Goal: Task Accomplishment & Management: Use online tool/utility

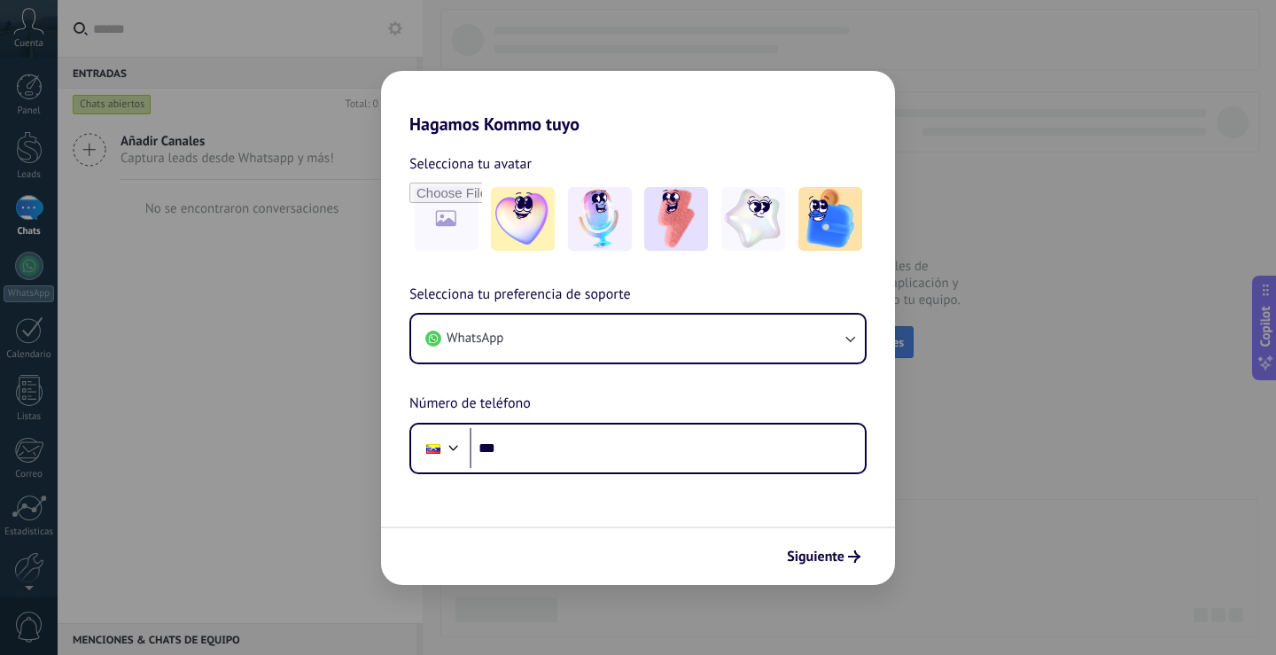
click at [867, 340] on span "Conecta más canales" at bounding box center [849, 342] width 109 height 16
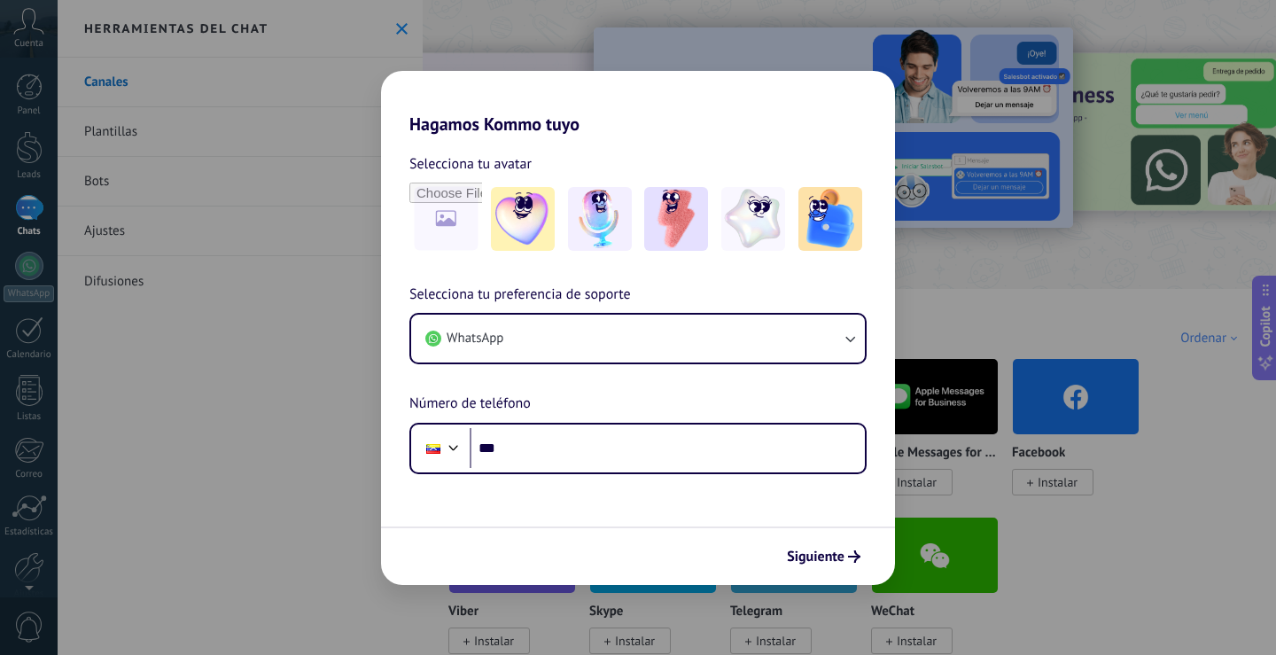
click at [493, 479] on span "Instalado" at bounding box center [486, 482] width 56 height 16
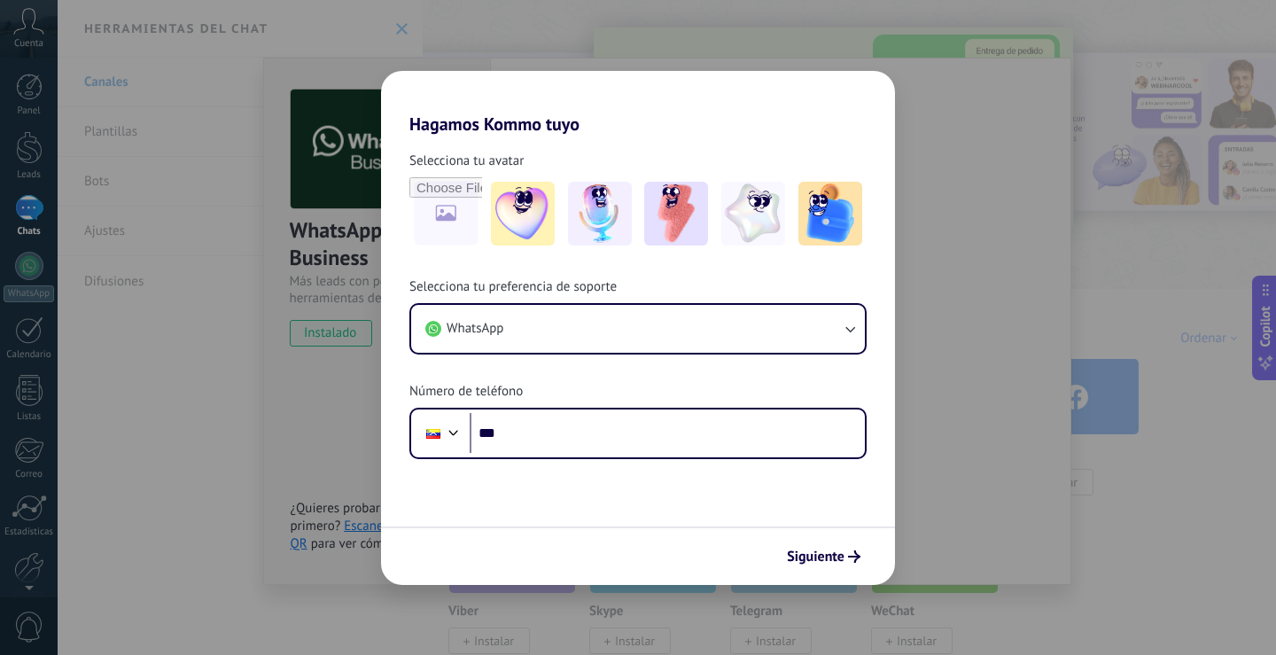
click at [501, 430] on img at bounding box center [512, 397] width 126 height 86
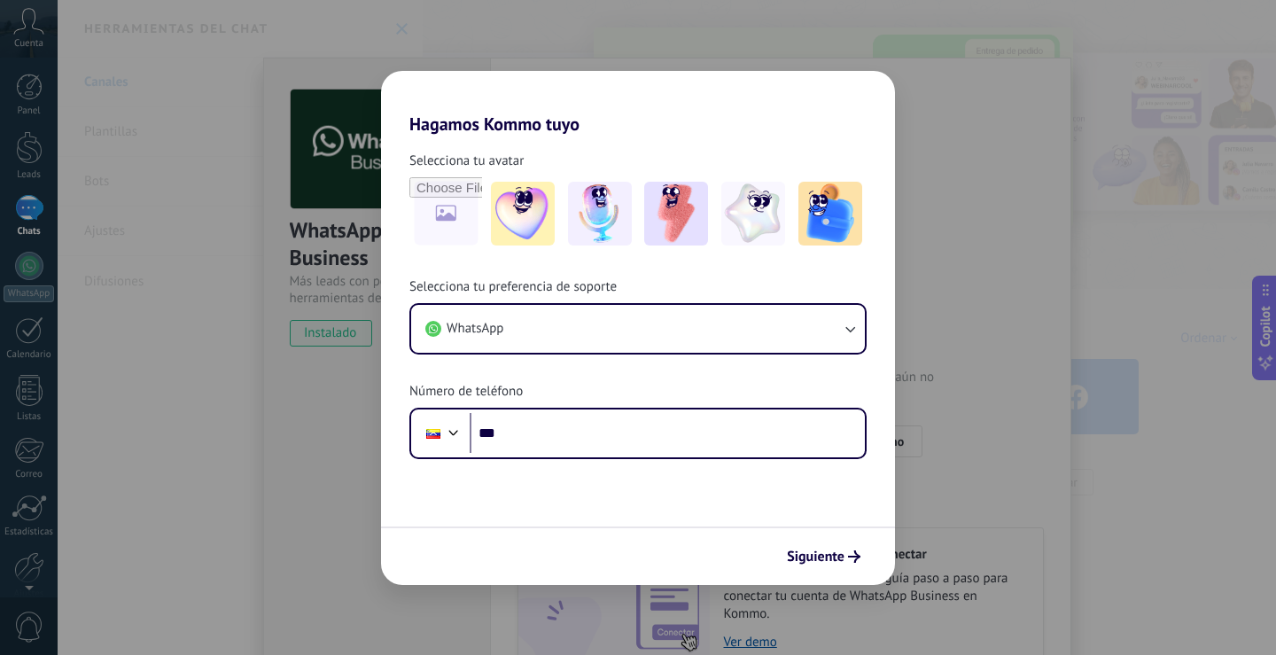
click at [781, 482] on span "Instalar" at bounding box center [776, 482] width 40 height 16
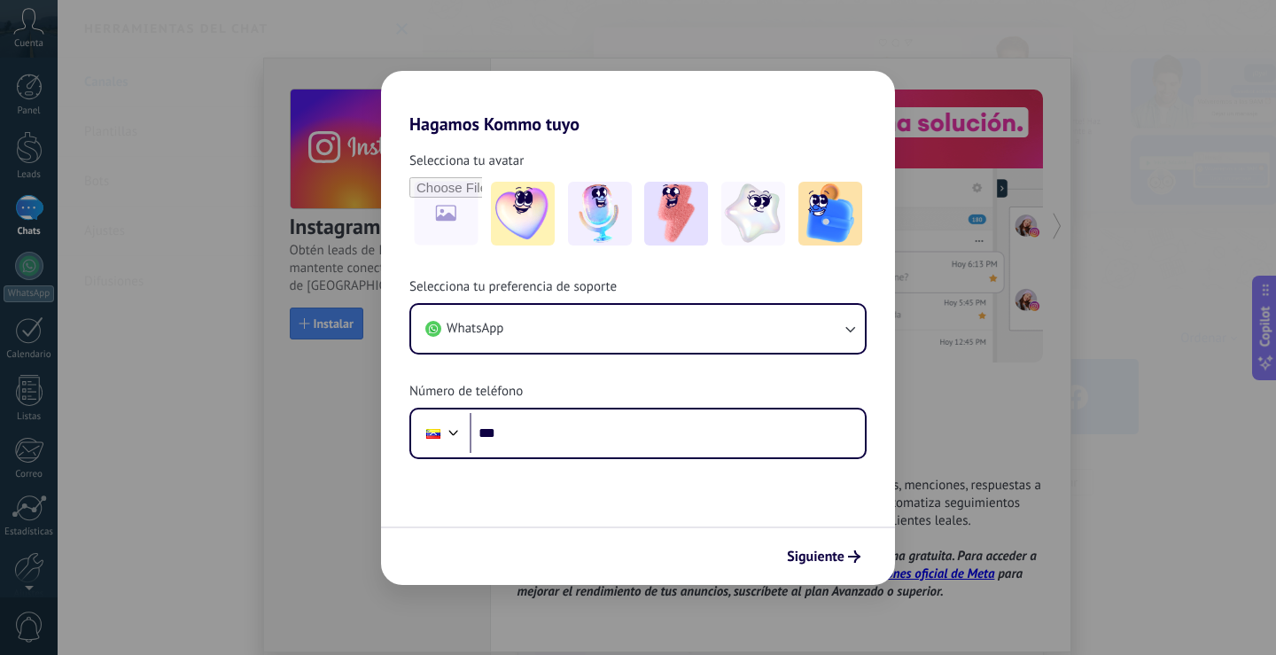
click at [787, 392] on img at bounding box center [794, 397] width 126 height 86
click at [23, 274] on div at bounding box center [29, 266] width 28 height 28
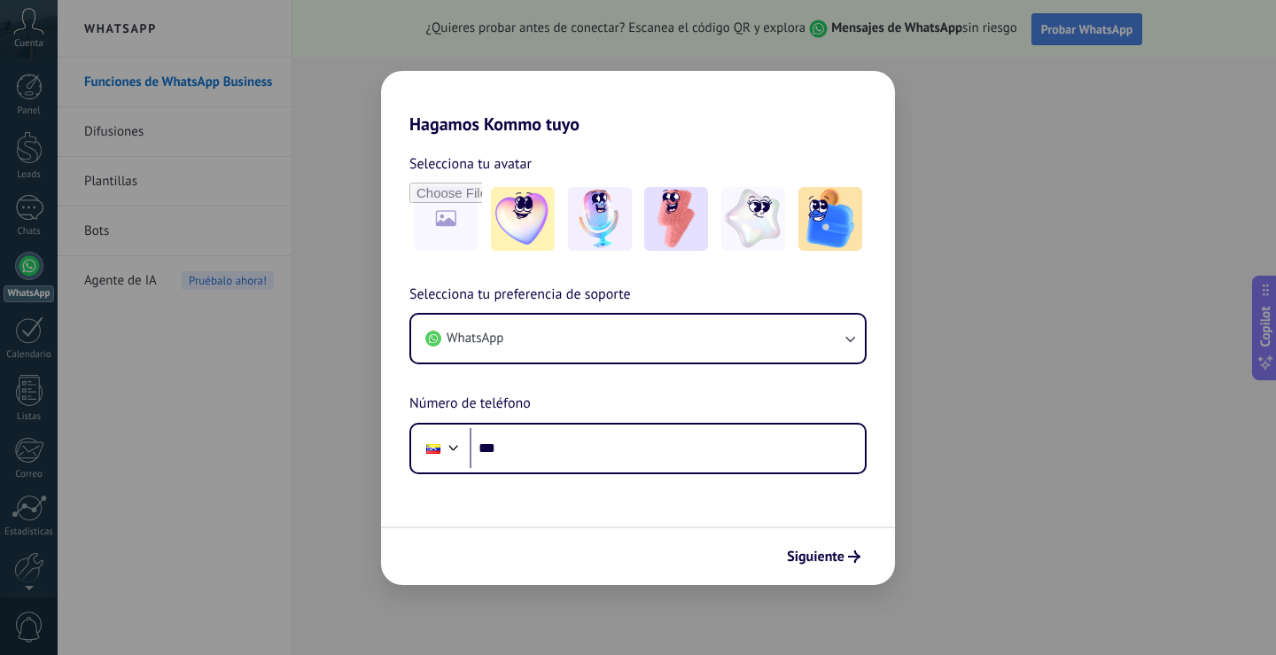
click at [1093, 39] on button "Probar WhatsApp" at bounding box center [1087, 29] width 112 height 32
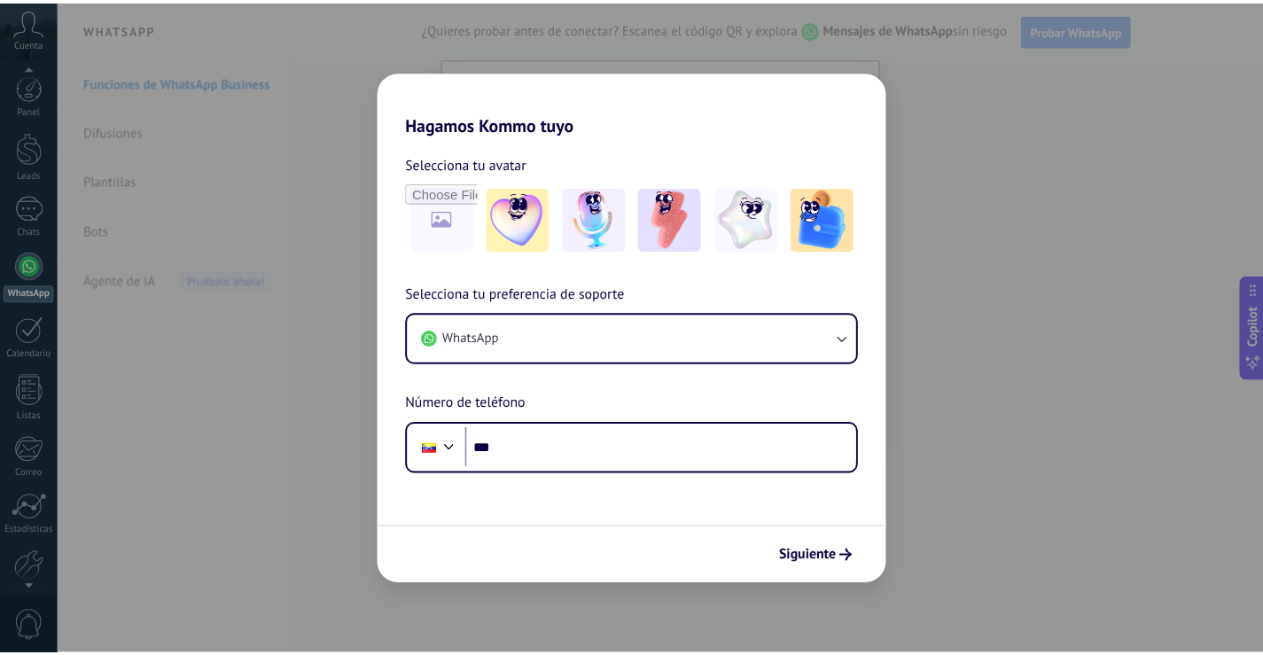
scroll to position [82, 0]
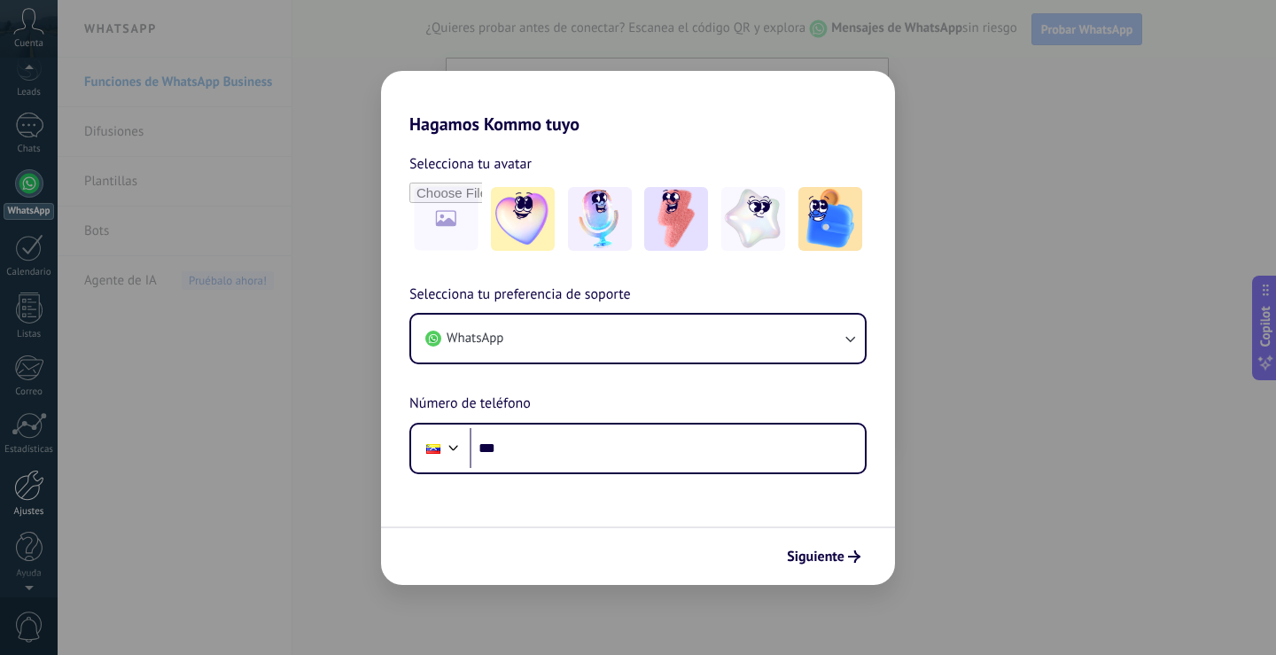
click at [28, 493] on div at bounding box center [29, 485] width 30 height 31
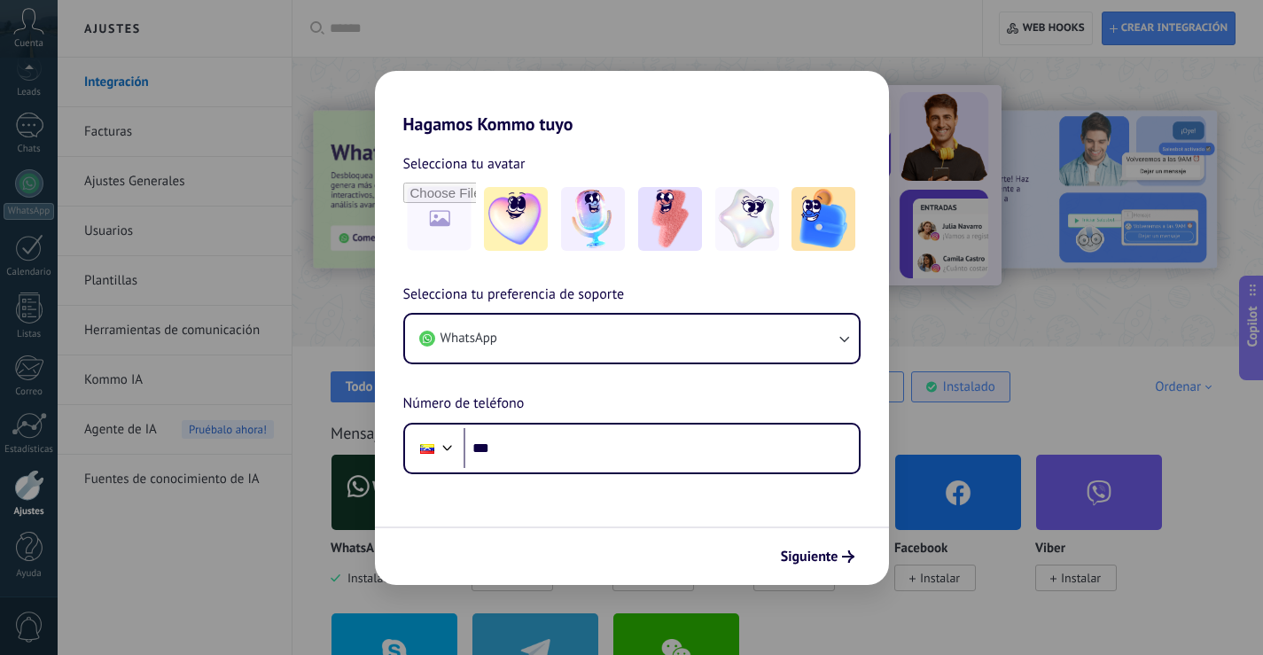
click at [986, 392] on div "Instalado" at bounding box center [969, 386] width 52 height 17
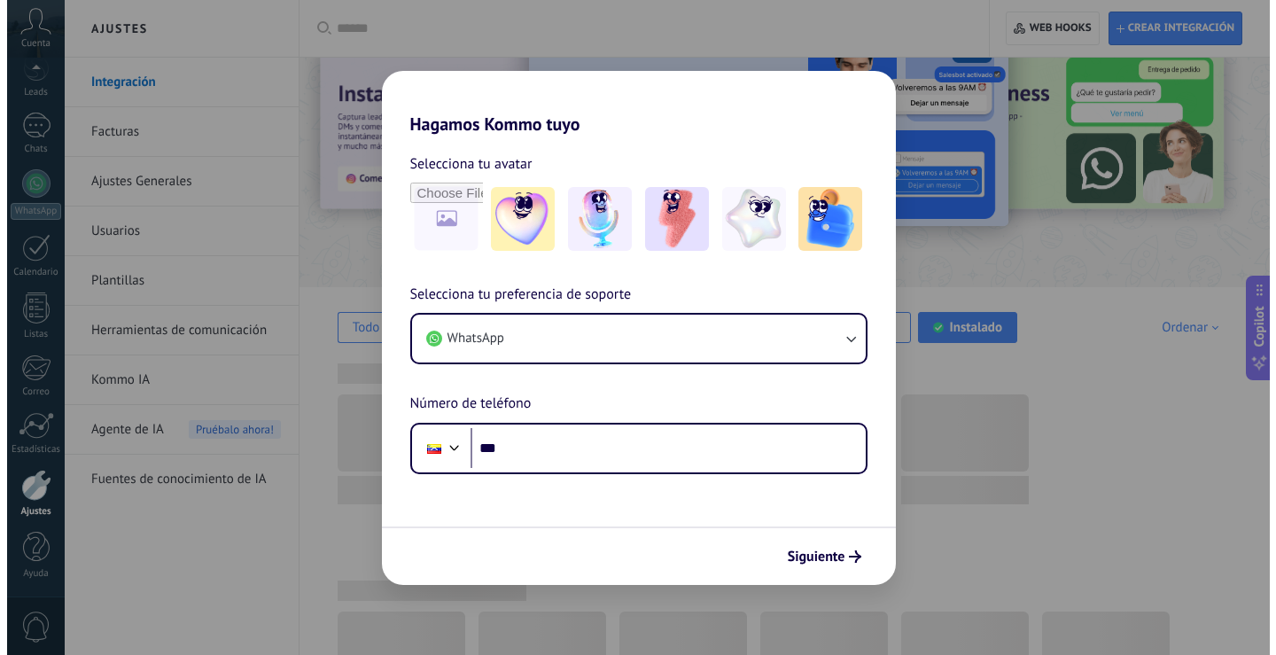
scroll to position [177, 0]
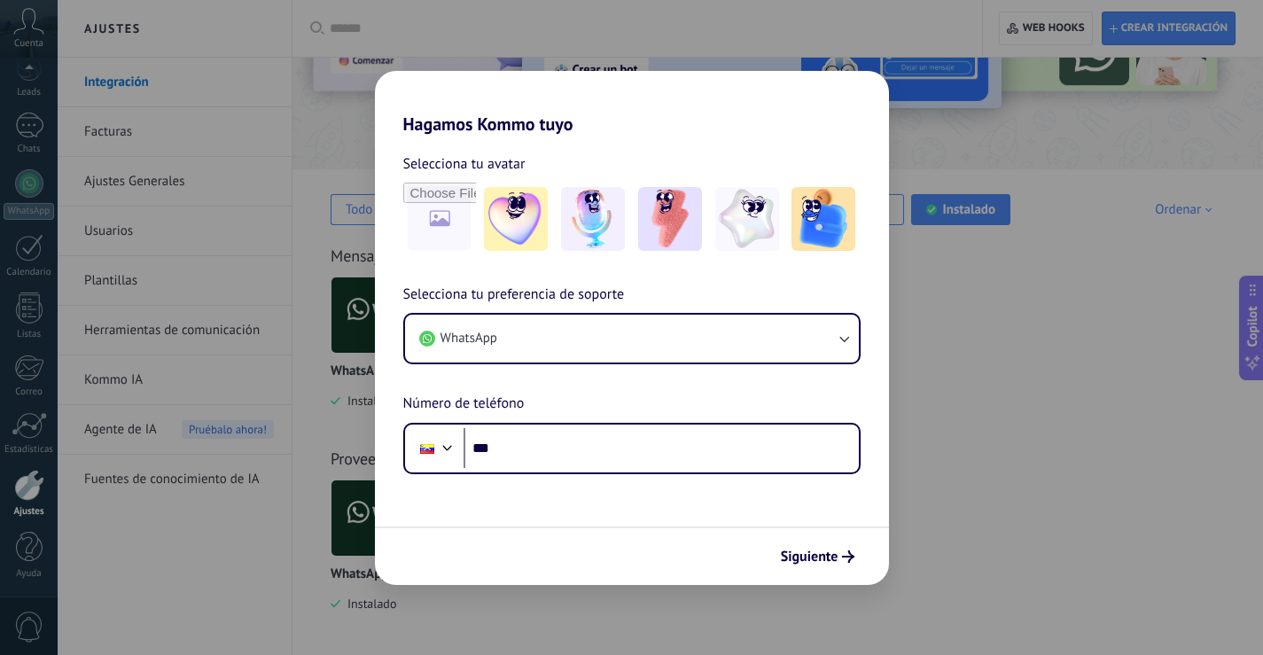
click at [389, 314] on img at bounding box center [394, 315] width 126 height 86
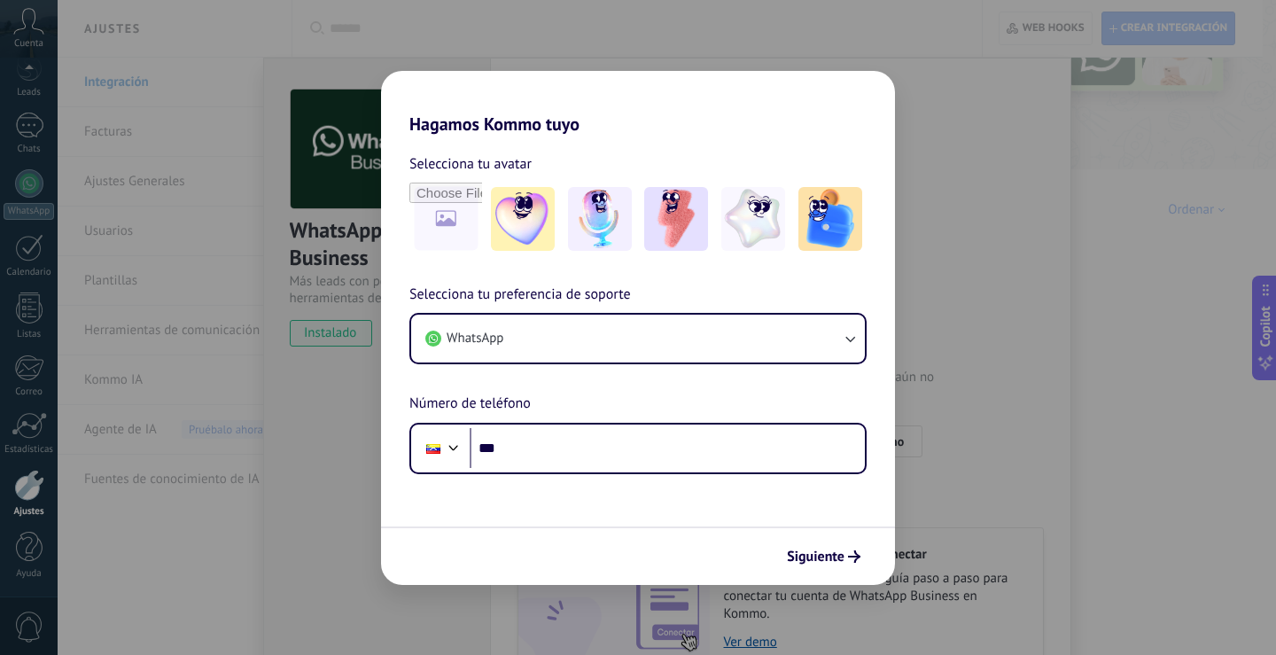
click at [385, 371] on p "WhatsApp Business" at bounding box center [385, 371] width 111 height 15
click at [386, 370] on p "WhatsApp Business" at bounding box center [385, 371] width 111 height 15
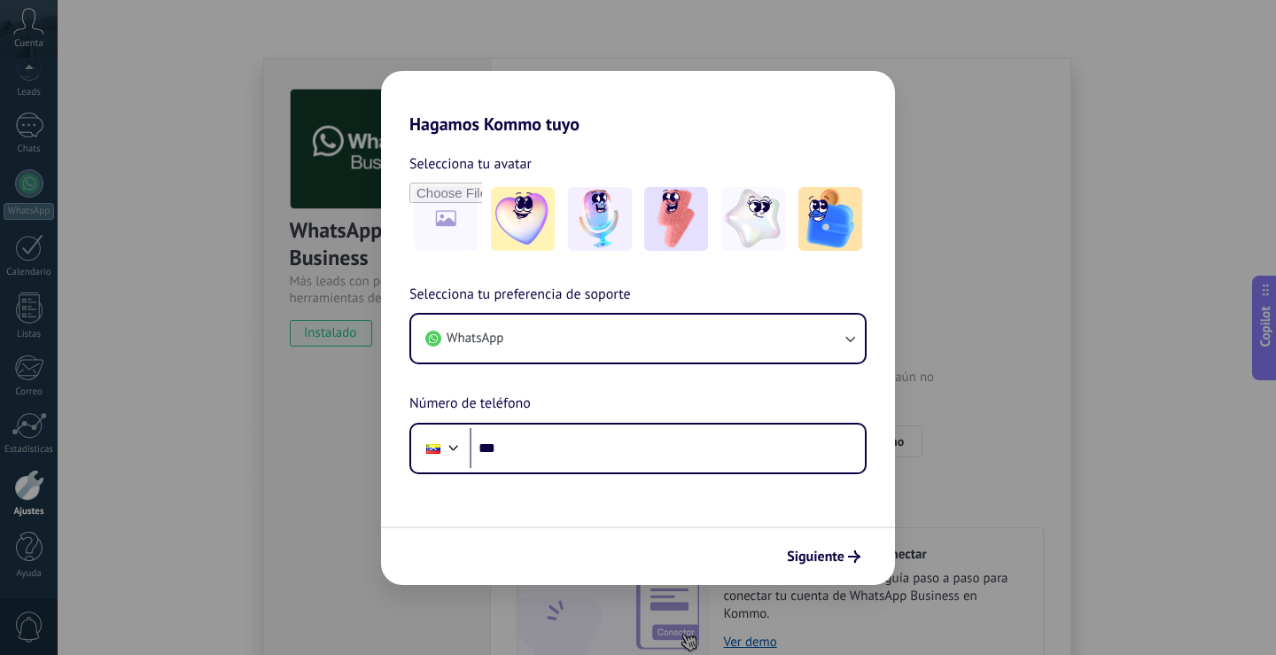
click at [367, 333] on img at bounding box center [394, 315] width 126 height 86
click at [366, 369] on p "WhatsApp Business" at bounding box center [385, 371] width 111 height 15
drag, startPoint x: 999, startPoint y: 376, endPoint x: 999, endPoint y: 392, distance: 15.9
click at [999, 389] on div "WhatsApp Business Instalado" at bounding box center [793, 355] width 926 height 159
click at [121, 131] on link "Facturas" at bounding box center [179, 132] width 190 height 50
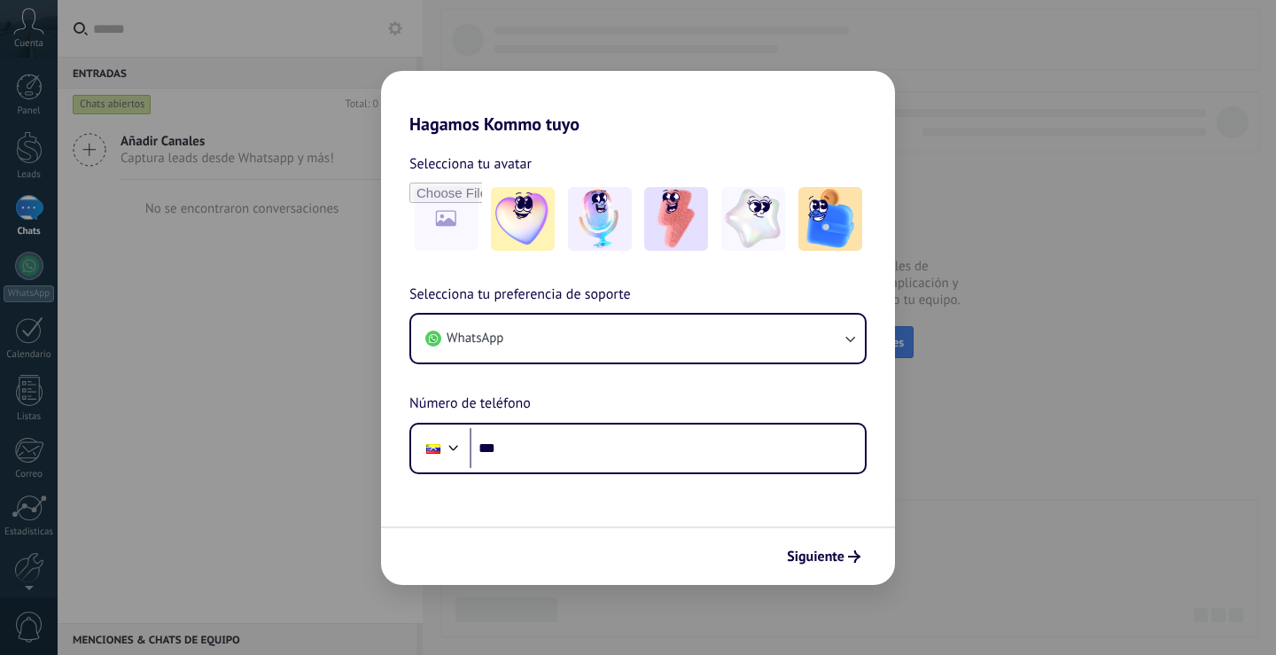
click at [132, 154] on span "Captura leads desde Whatsapp y más!" at bounding box center [227, 158] width 214 height 17
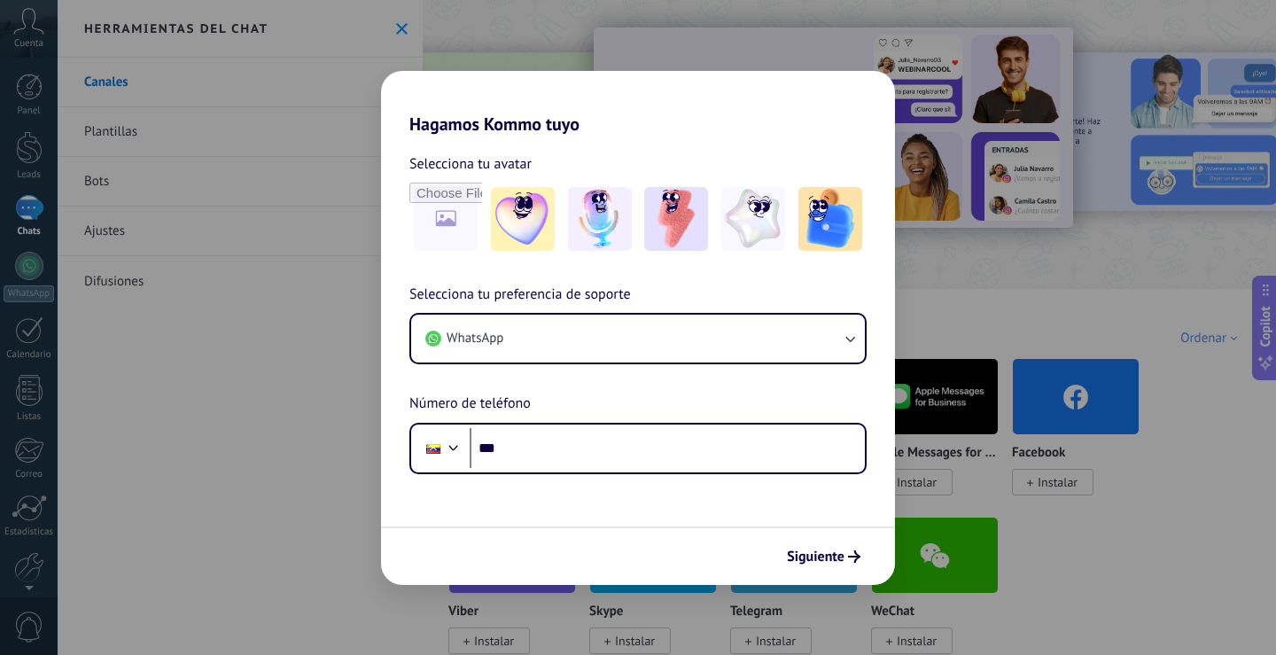
click at [497, 407] on img at bounding box center [512, 397] width 126 height 86
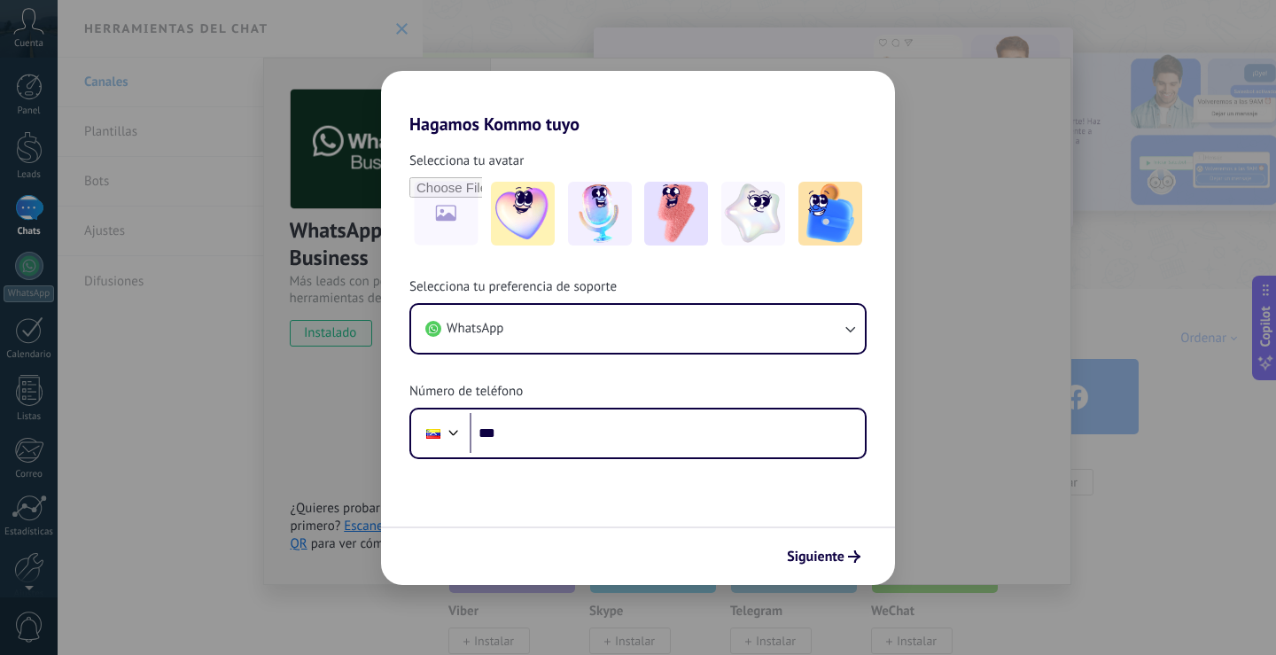
click at [497, 407] on img at bounding box center [512, 397] width 126 height 86
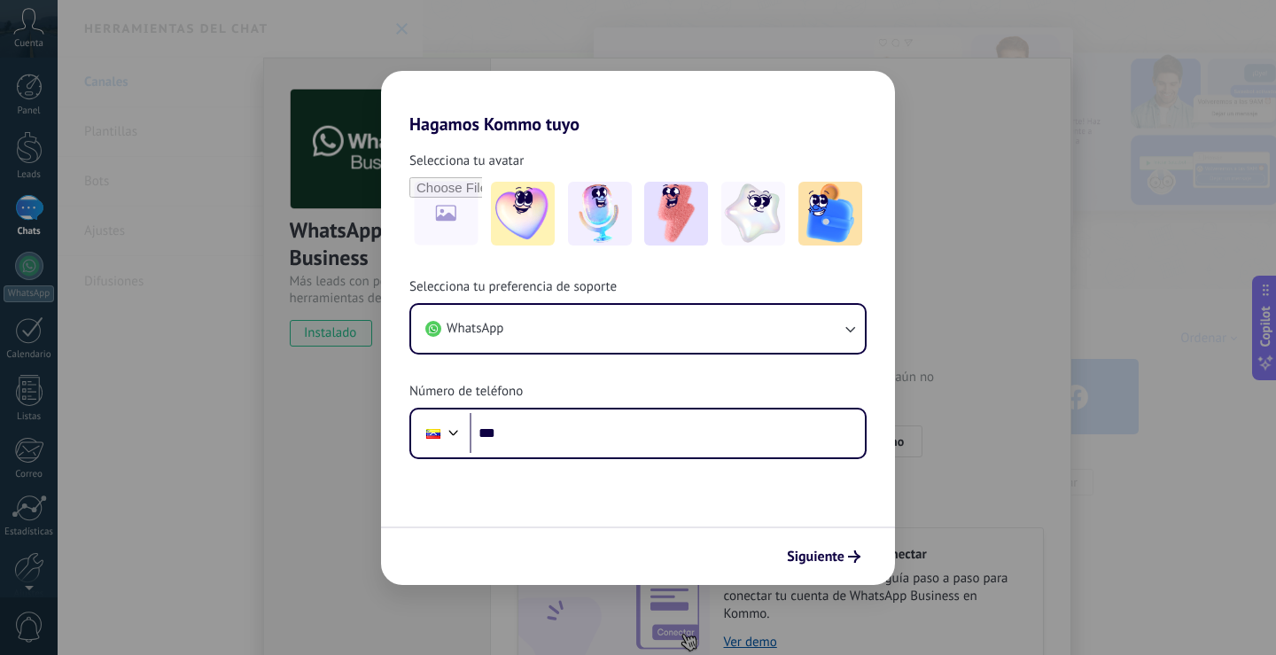
click at [497, 407] on img at bounding box center [512, 397] width 126 height 86
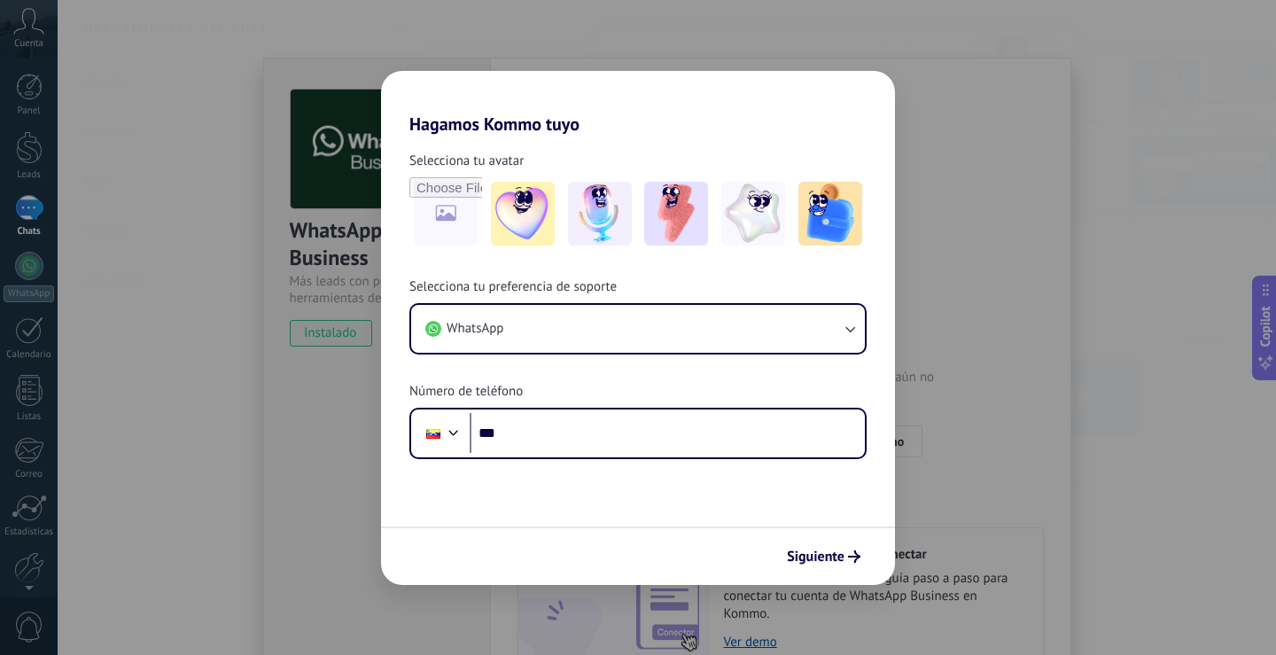
click at [489, 384] on img at bounding box center [512, 397] width 126 height 86
click at [29, 39] on span "Cuenta" at bounding box center [28, 44] width 29 height 12
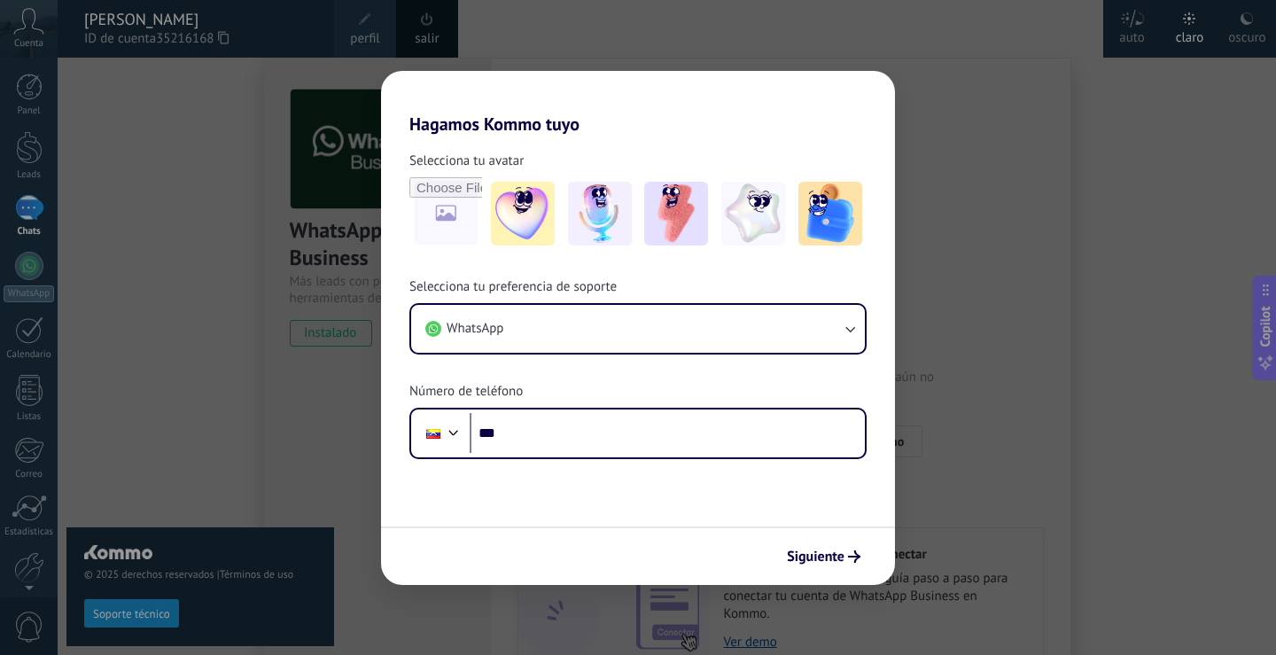
click at [316, 409] on div "© 2025 derechos reservados | Términos de uso Soporte técnico" at bounding box center [200, 356] width 268 height 597
click at [938, 160] on div at bounding box center [696, 327] width 1276 height 655
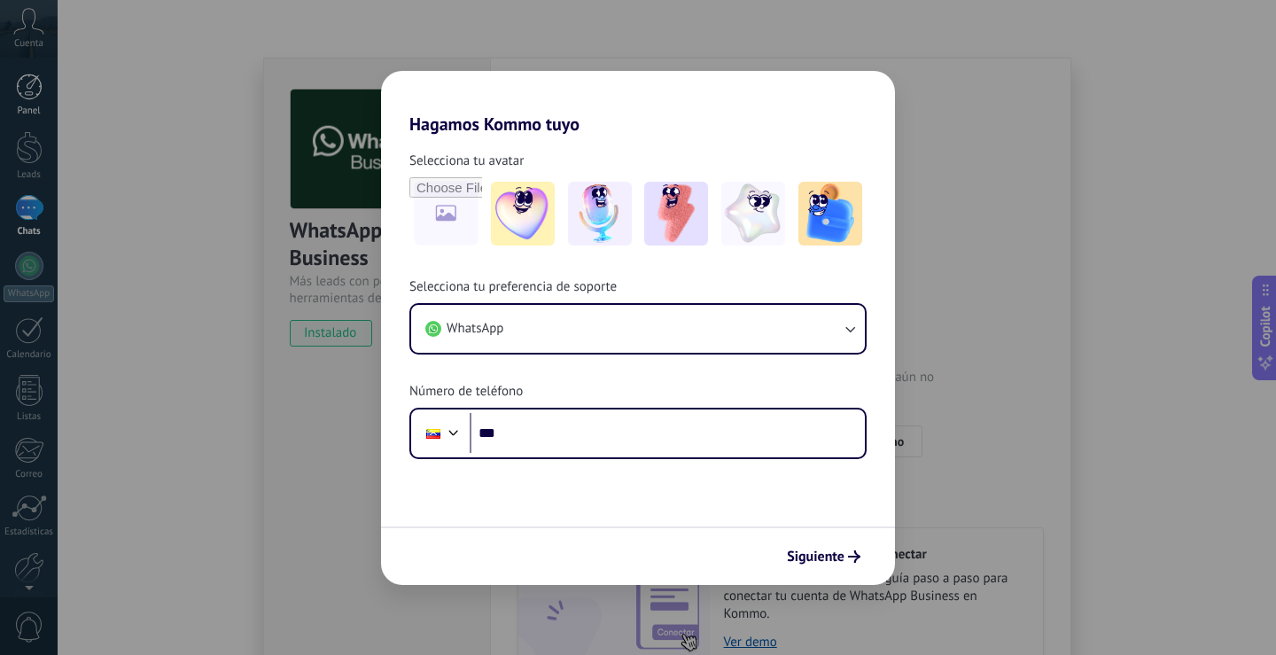
click at [22, 92] on div at bounding box center [29, 87] width 27 height 27
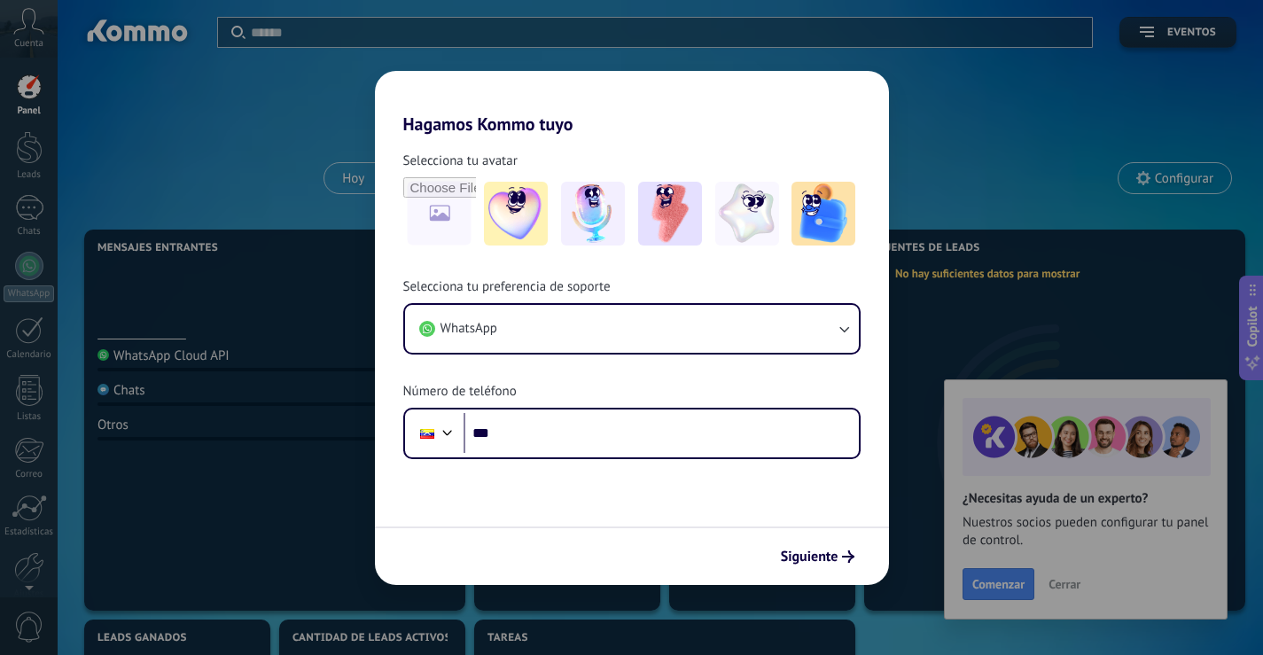
click at [1188, 177] on span "Configurar" at bounding box center [1183, 178] width 58 height 15
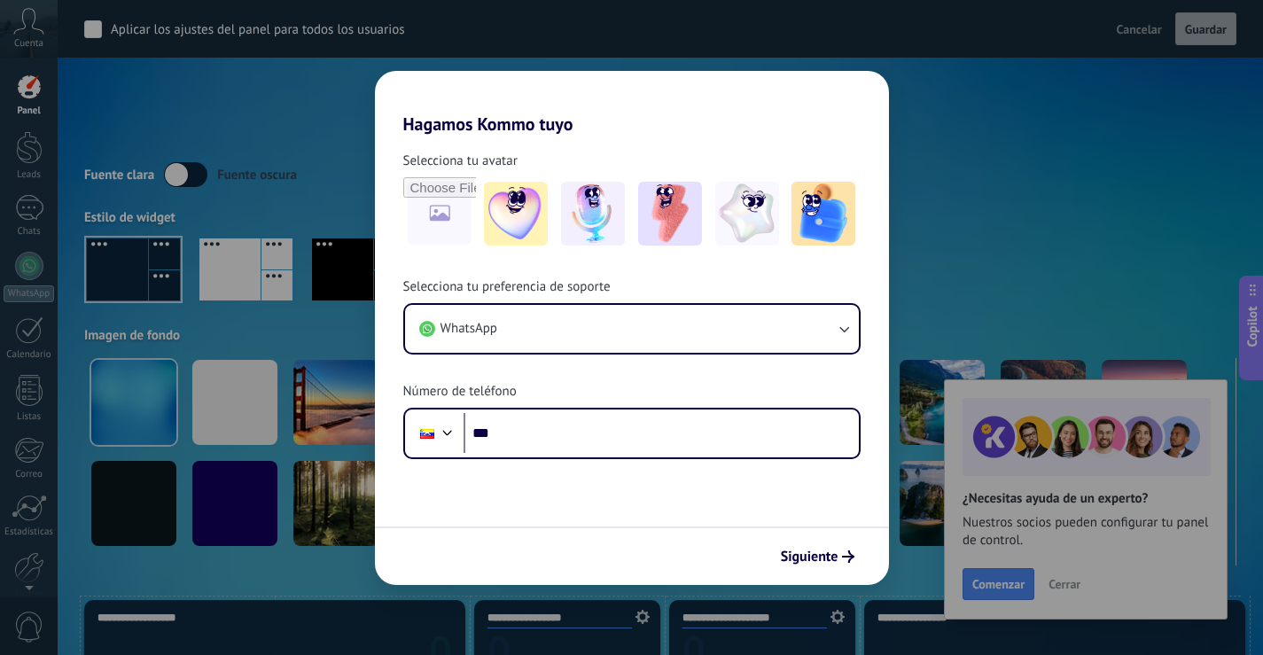
scroll to position [177, 0]
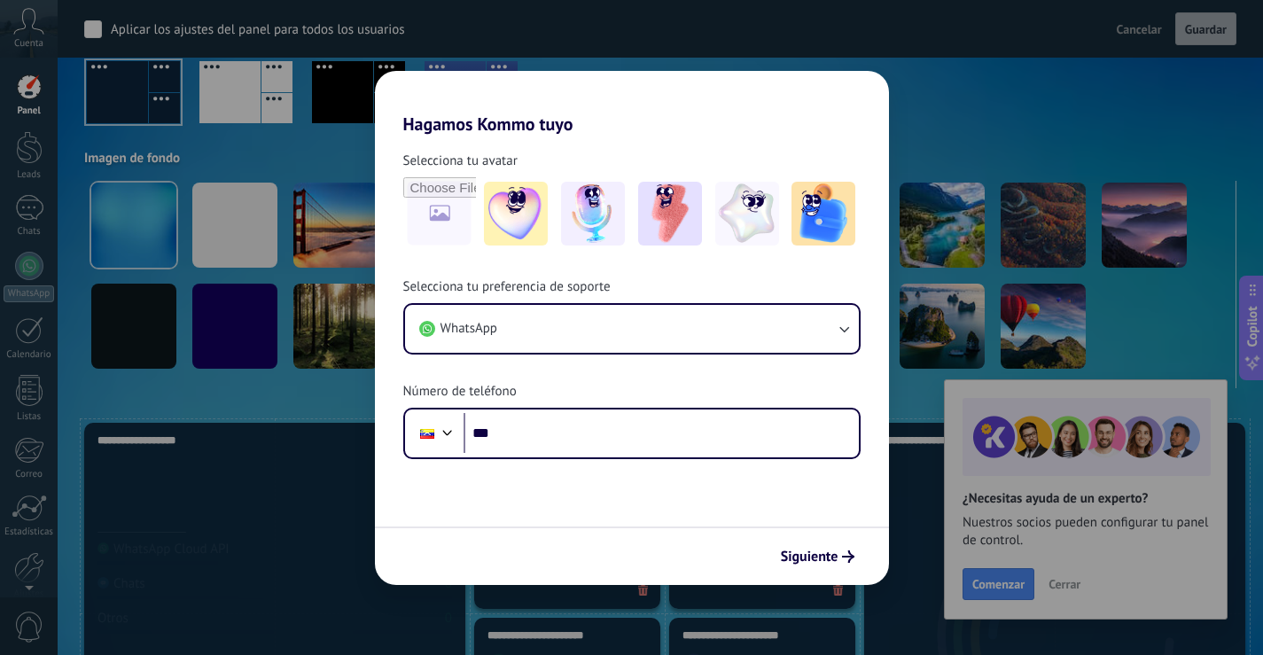
click at [1075, 583] on span "Cerrar" at bounding box center [1064, 584] width 32 height 12
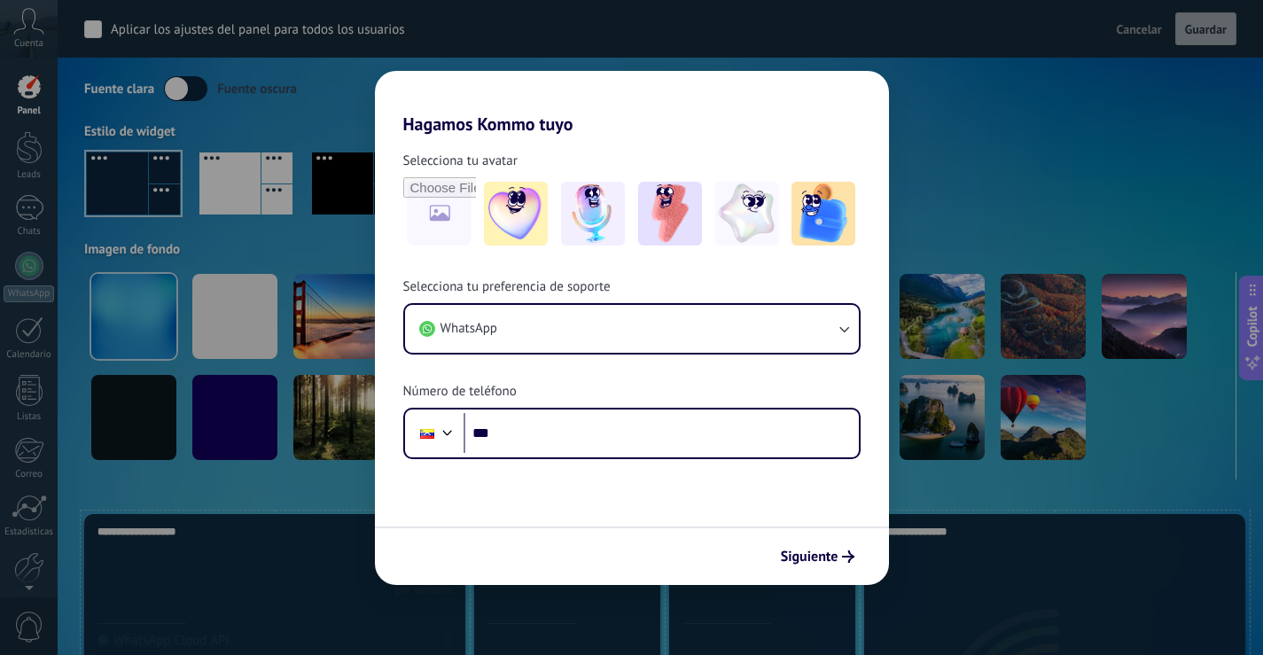
scroll to position [0, 0]
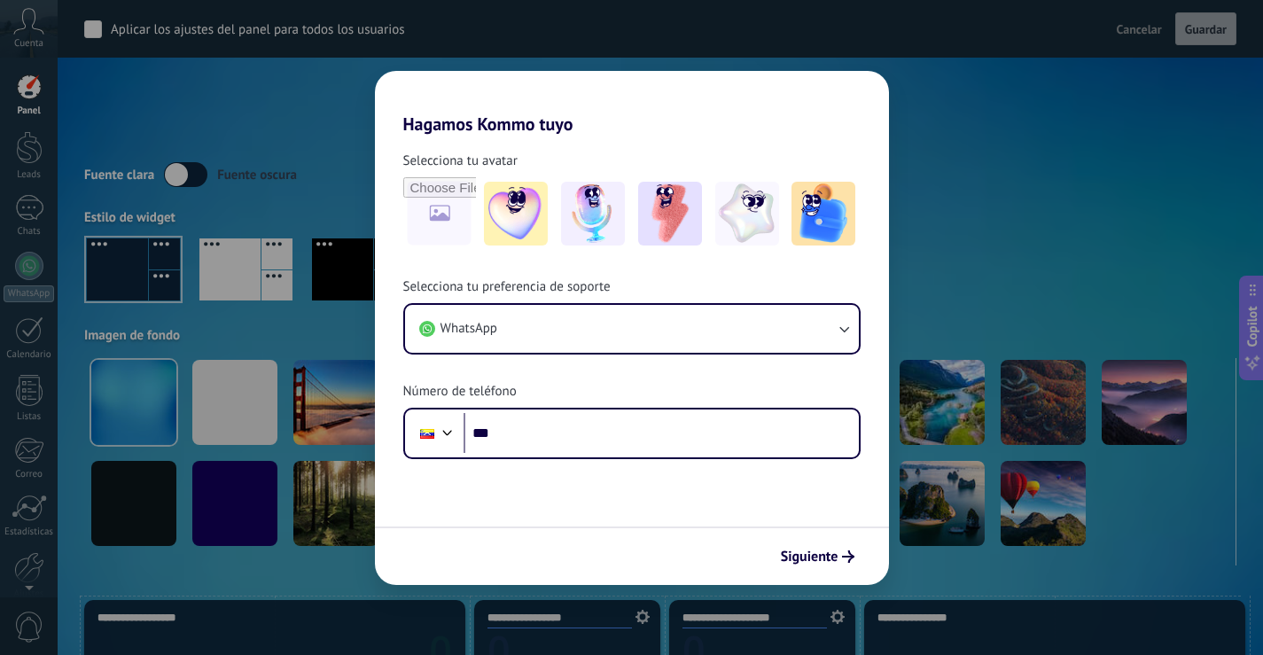
click at [195, 174] on label at bounding box center [185, 174] width 43 height 25
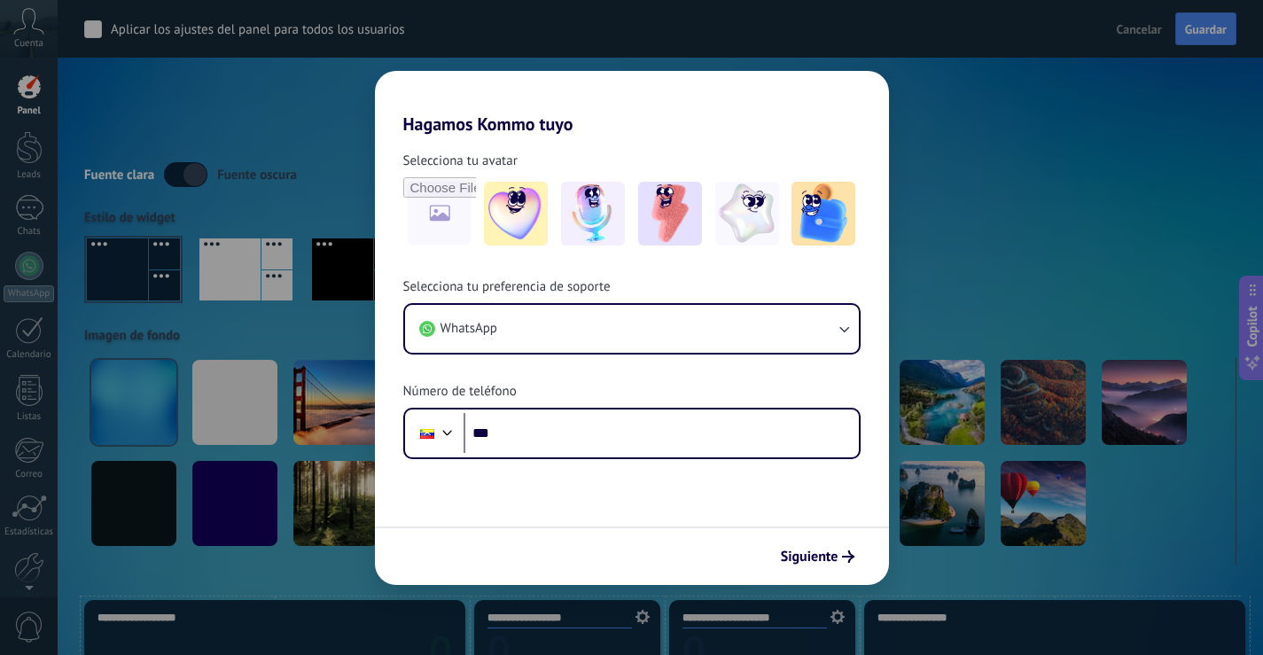
click at [1134, 36] on span "Cancelar" at bounding box center [1138, 29] width 45 height 16
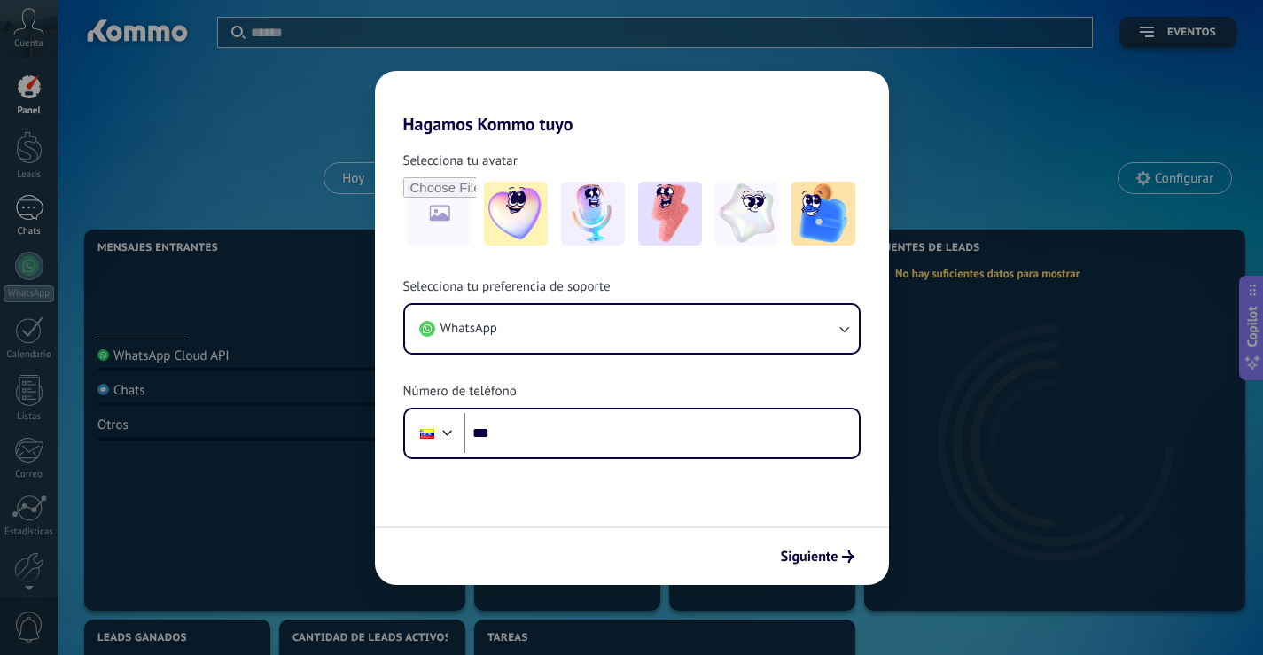
click at [26, 211] on div at bounding box center [29, 208] width 28 height 26
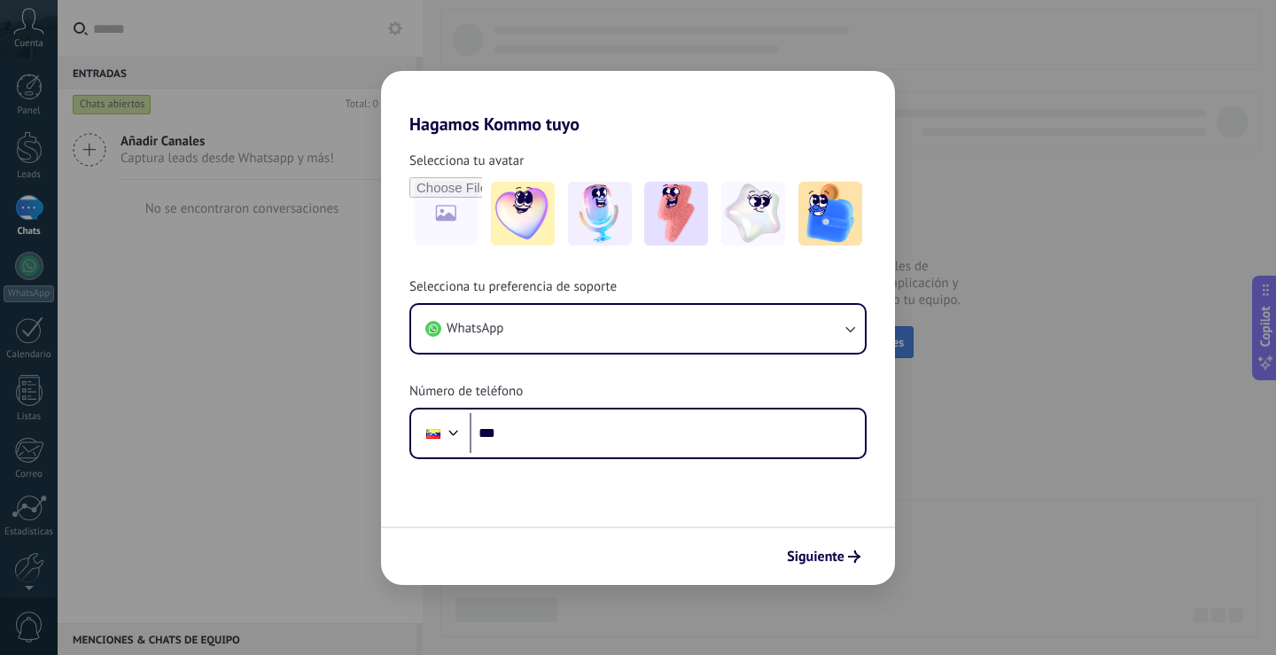
click at [835, 341] on span "Conecta más canales" at bounding box center [849, 342] width 109 height 16
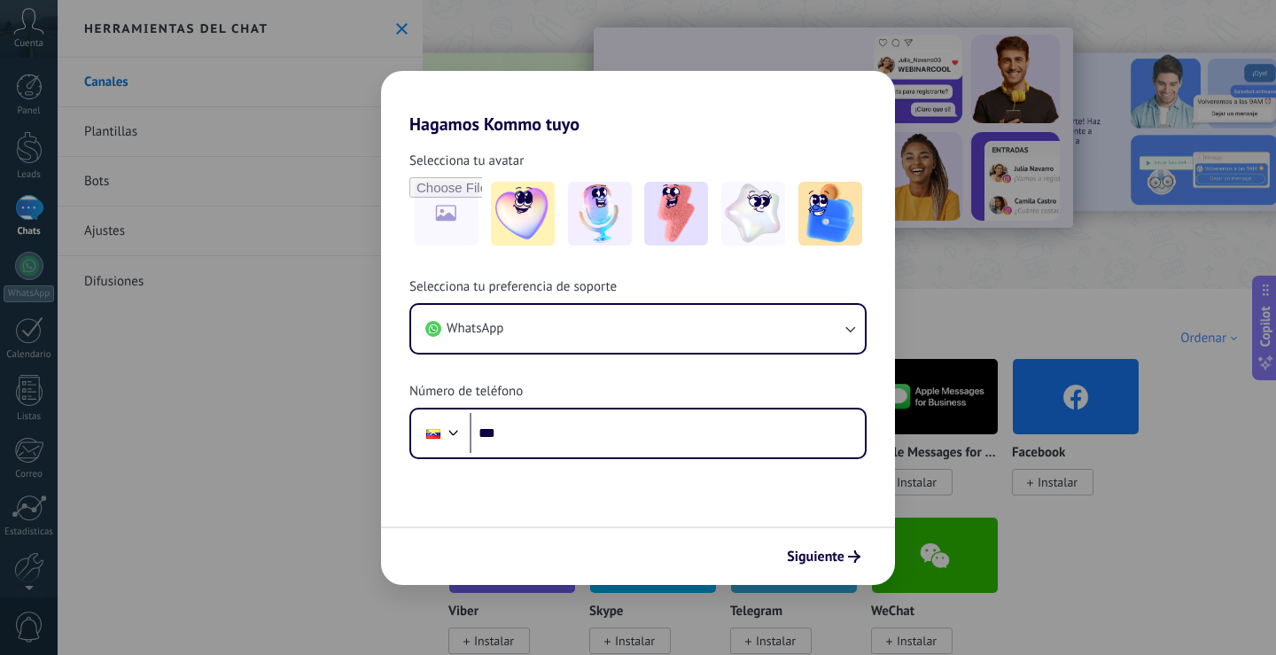
click at [528, 404] on img at bounding box center [512, 397] width 126 height 86
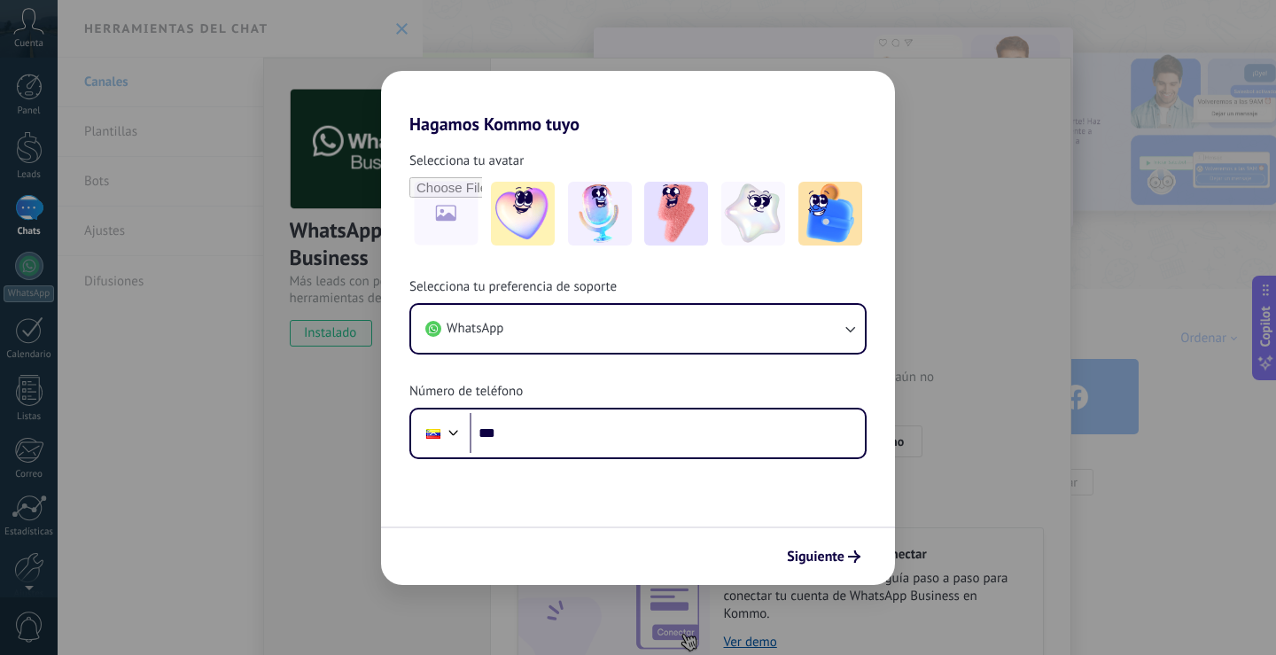
click at [508, 478] on span "Instalado" at bounding box center [486, 482] width 56 height 16
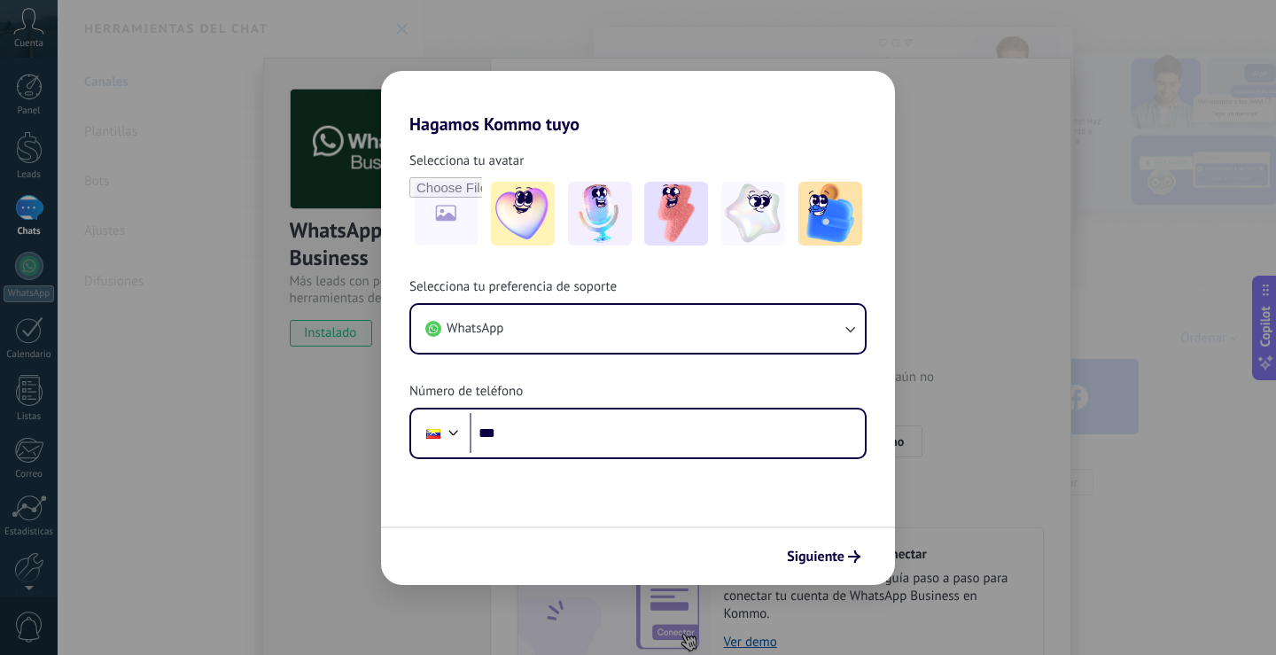
click at [506, 487] on span "Instalado" at bounding box center [486, 482] width 56 height 16
click at [782, 485] on span "Instalar" at bounding box center [776, 482] width 40 height 16
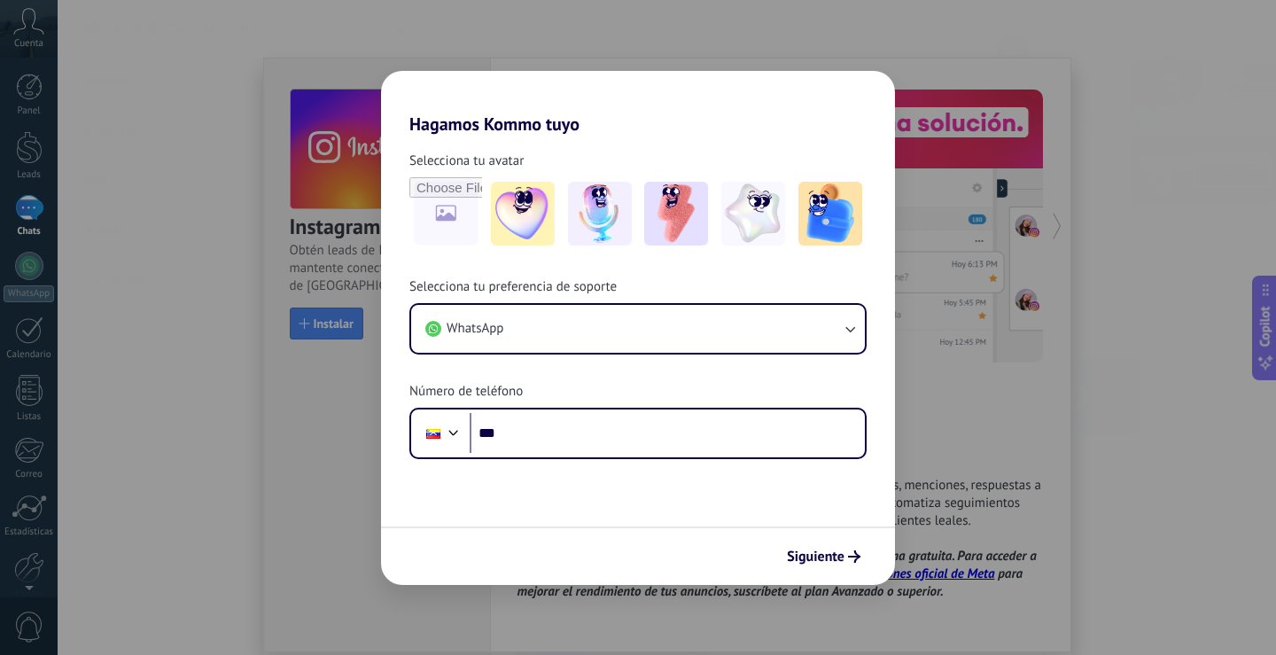
click at [789, 470] on span "Instalar" at bounding box center [771, 482] width 82 height 27
click at [788, 469] on div "Instagram Instalar" at bounding box center [794, 468] width 128 height 45
click at [788, 481] on span "Instalar" at bounding box center [776, 482] width 40 height 16
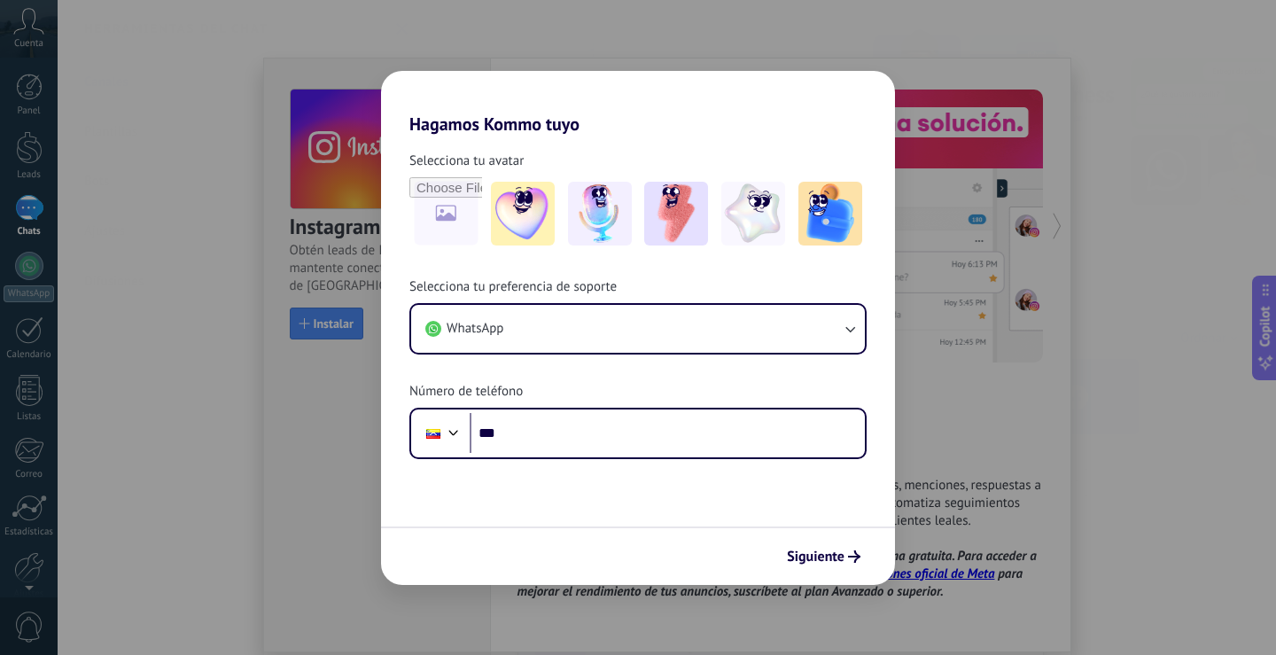
click at [819, 410] on img at bounding box center [794, 397] width 126 height 86
click at [762, 482] on span "Instalar" at bounding box center [776, 482] width 40 height 16
click at [763, 476] on span "Instalar" at bounding box center [776, 482] width 40 height 16
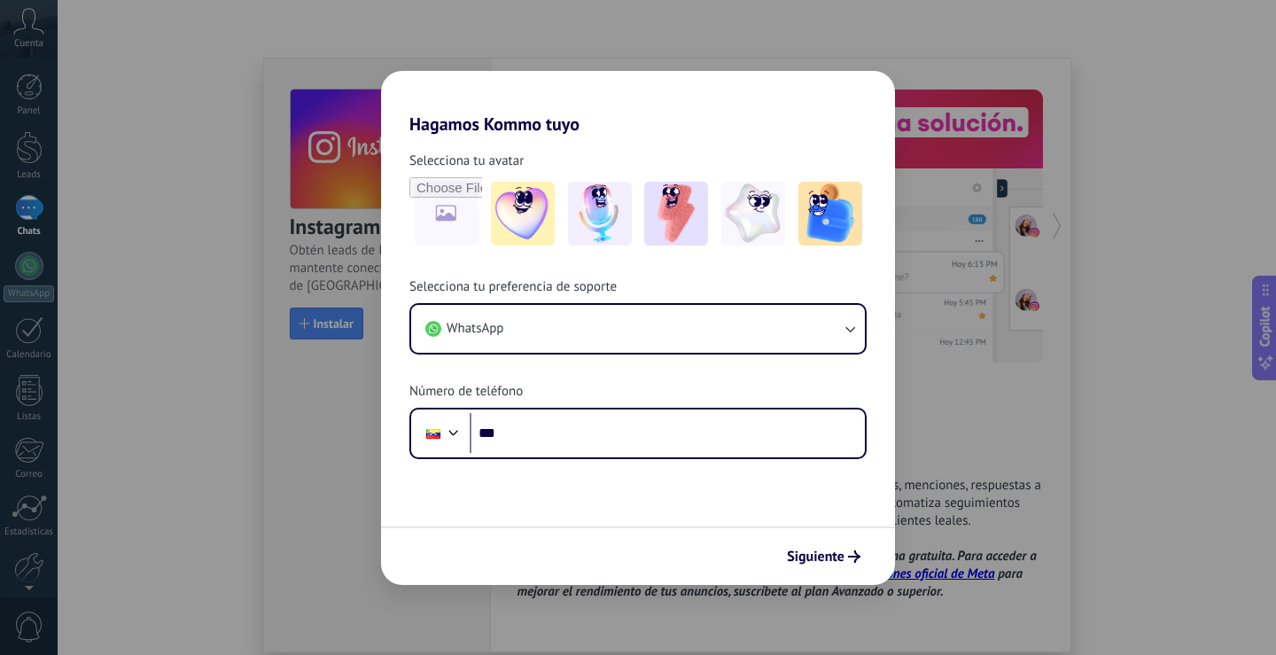
click at [763, 475] on span "Instalar" at bounding box center [776, 482] width 40 height 16
click at [664, 197] on img at bounding box center [833, 127] width 479 height 200
drag, startPoint x: 653, startPoint y: 191, endPoint x: 779, endPoint y: 479, distance: 314.2
click at [789, 480] on span "Instalar" at bounding box center [776, 482] width 40 height 16
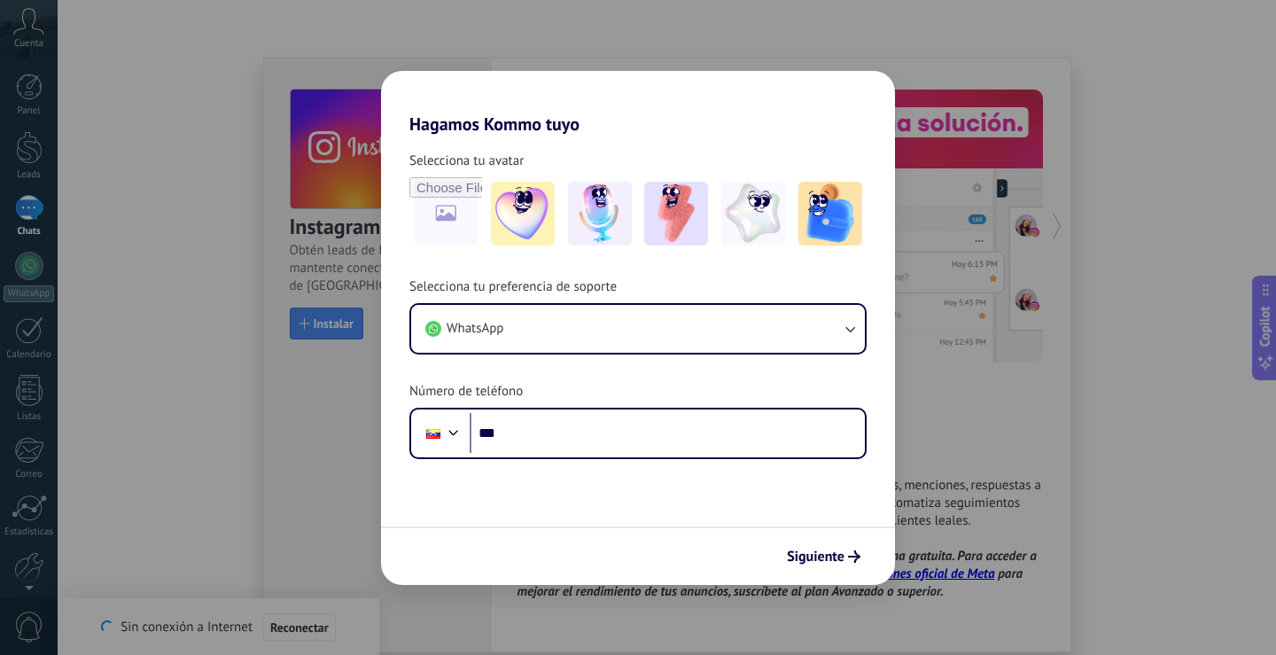
drag, startPoint x: 740, startPoint y: 479, endPoint x: 664, endPoint y: 35, distance: 450.4
click at [771, 481] on span "Instalar" at bounding box center [776, 482] width 40 height 16
click at [763, 487] on span "Instalar" at bounding box center [776, 482] width 40 height 16
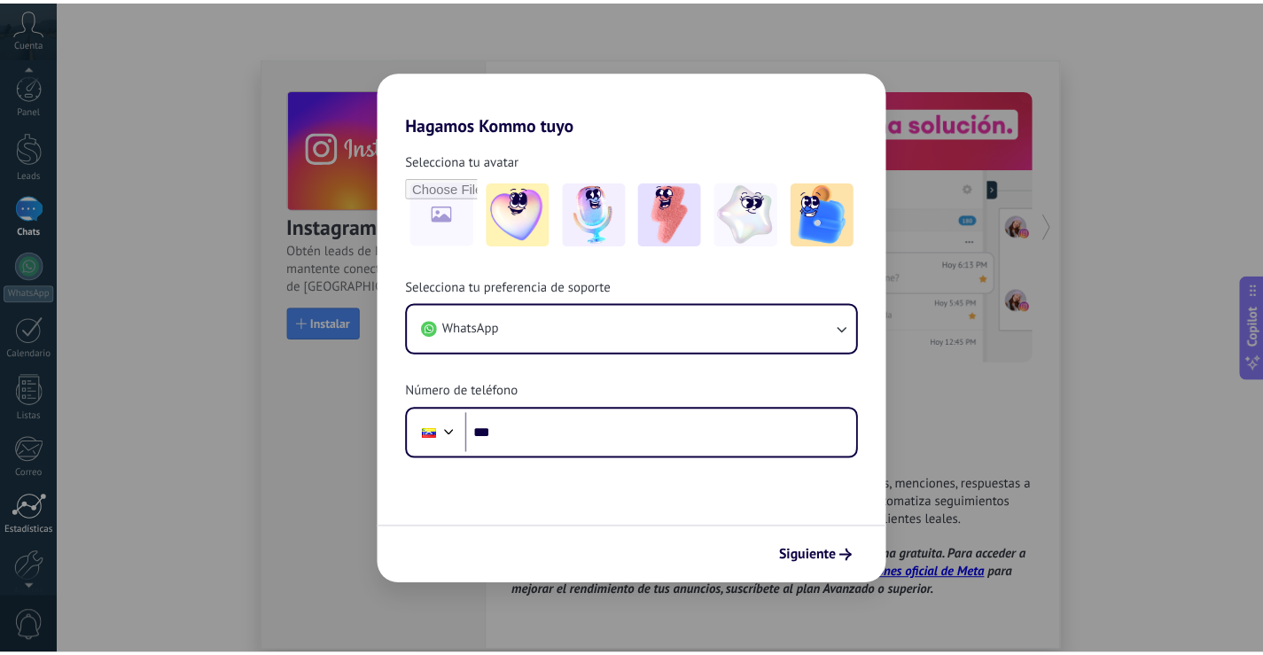
scroll to position [82, 0]
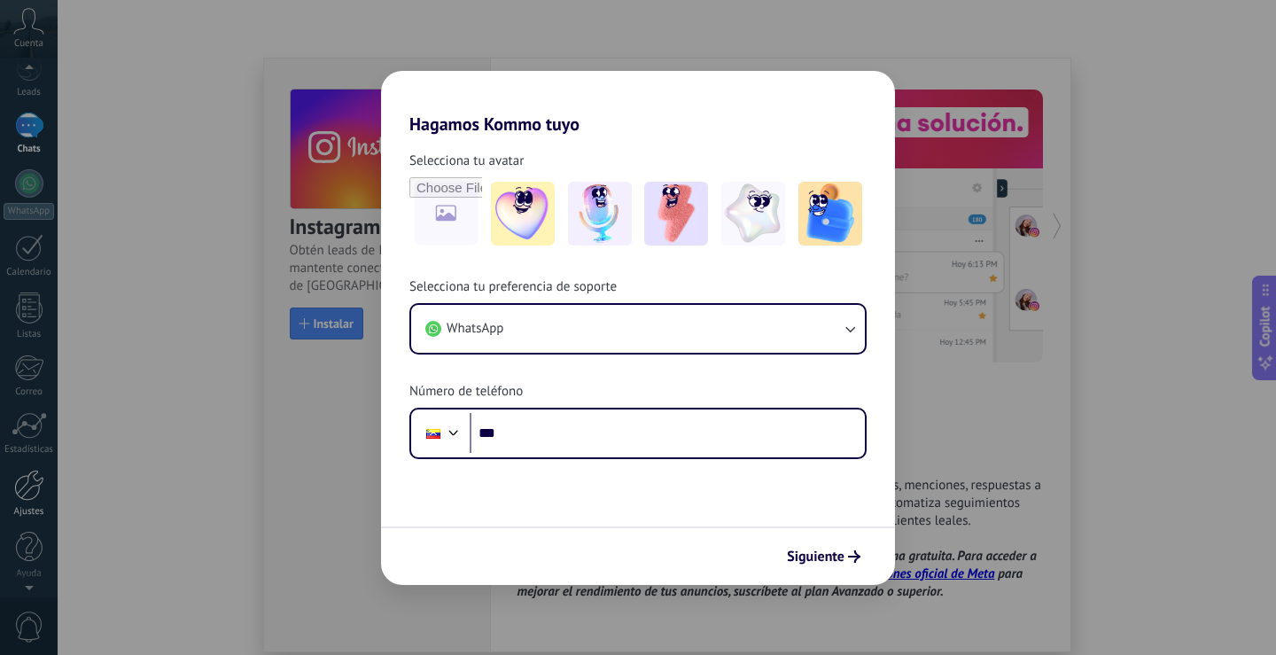
click at [29, 500] on div at bounding box center [29, 485] width 30 height 31
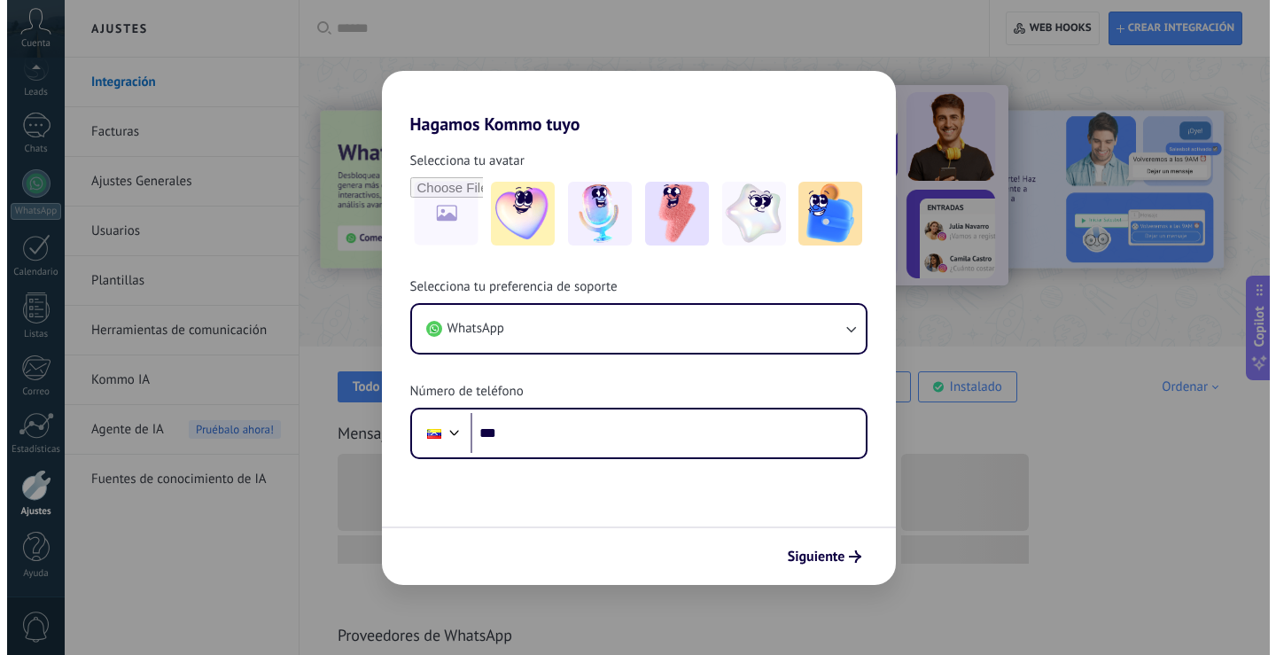
scroll to position [89, 0]
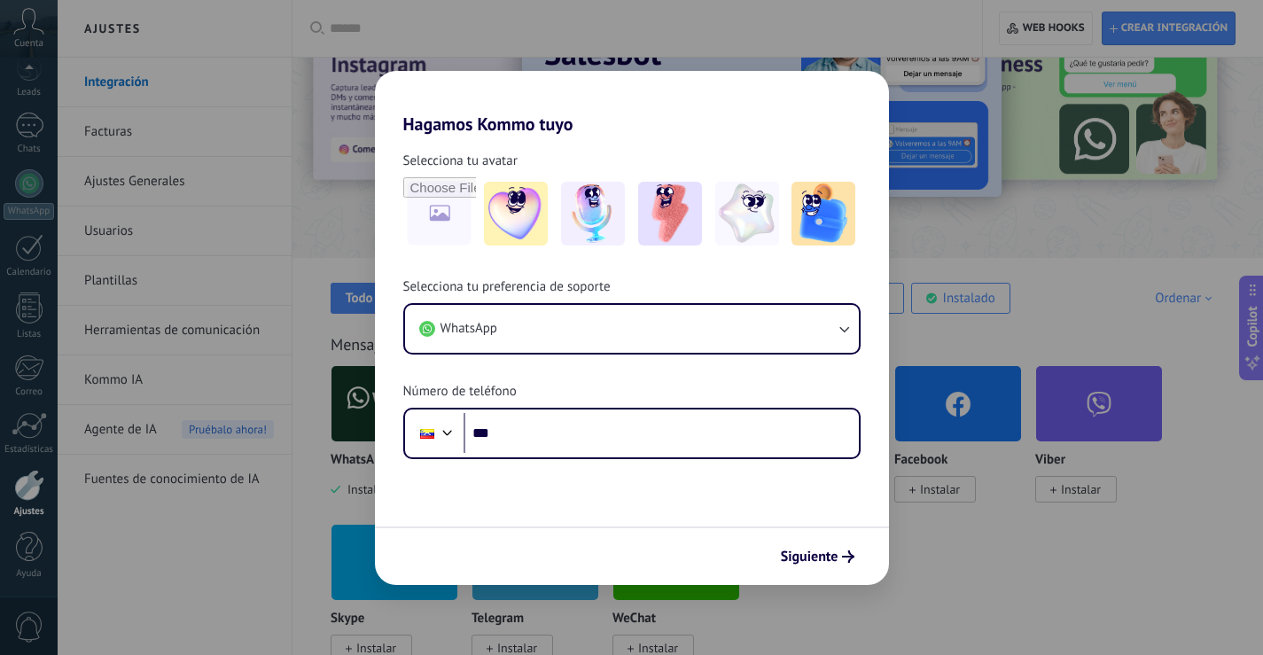
click at [671, 490] on span "Instalar" at bounding box center [658, 489] width 40 height 16
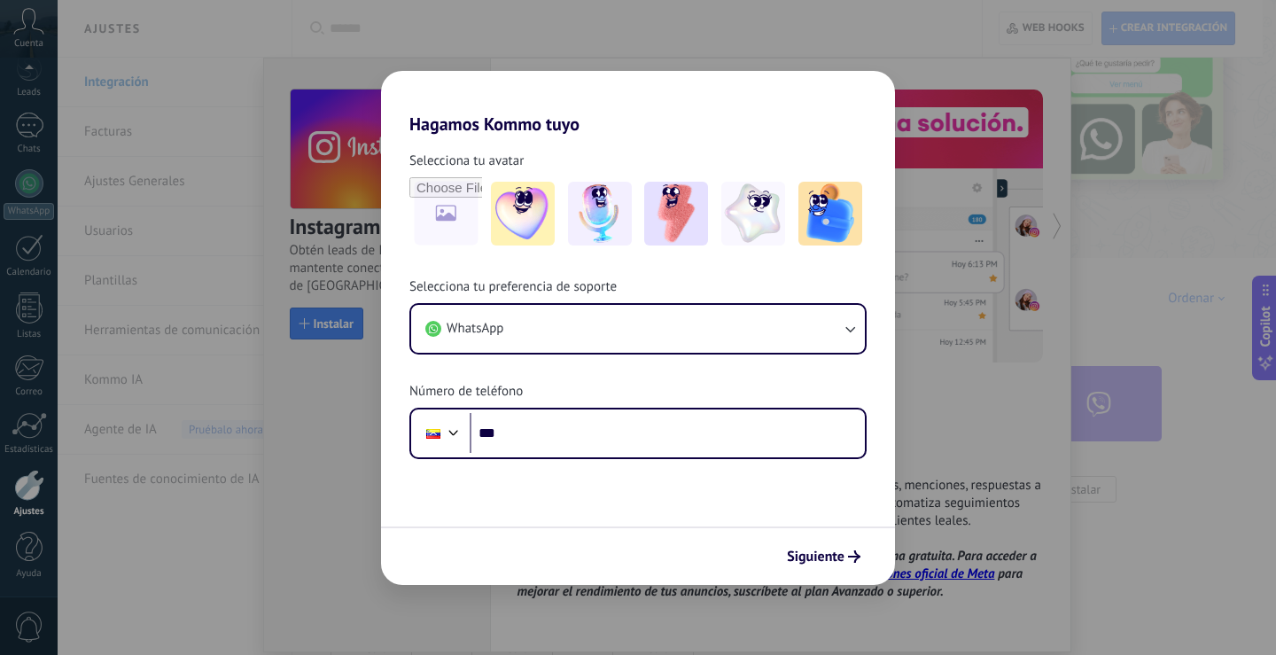
click at [688, 416] on img at bounding box center [676, 404] width 126 height 86
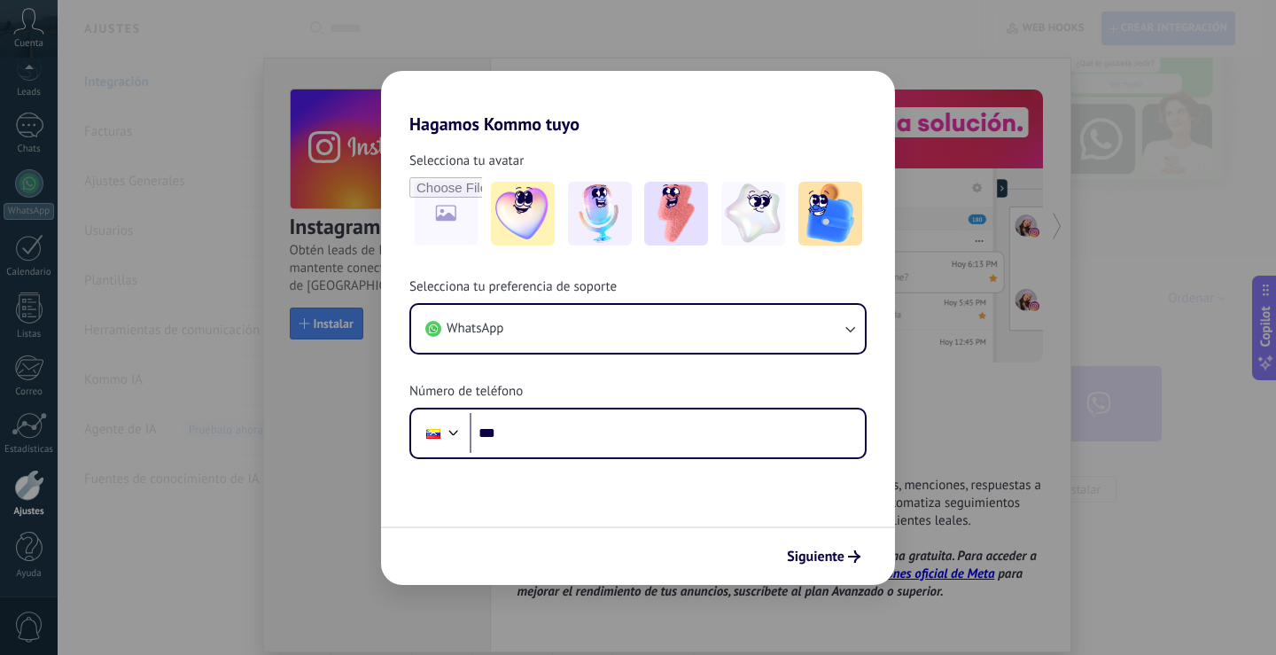
click at [688, 412] on img at bounding box center [676, 404] width 126 height 86
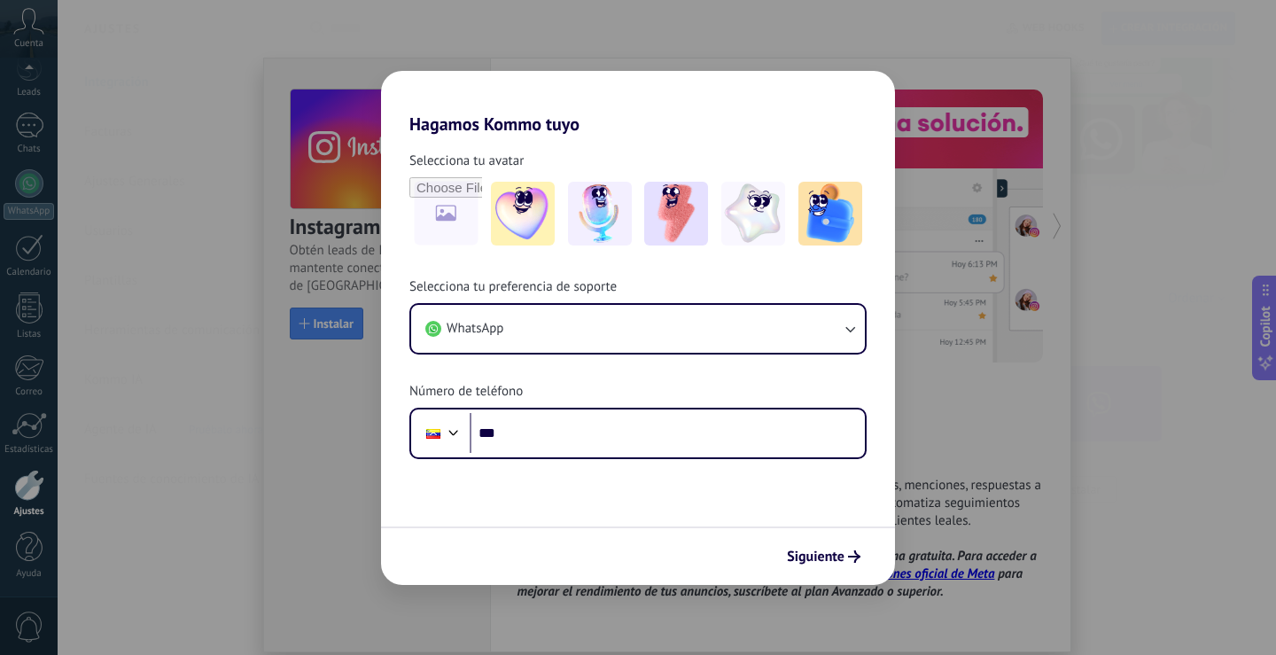
click at [644, 492] on span "Instalar" at bounding box center [658, 489] width 40 height 16
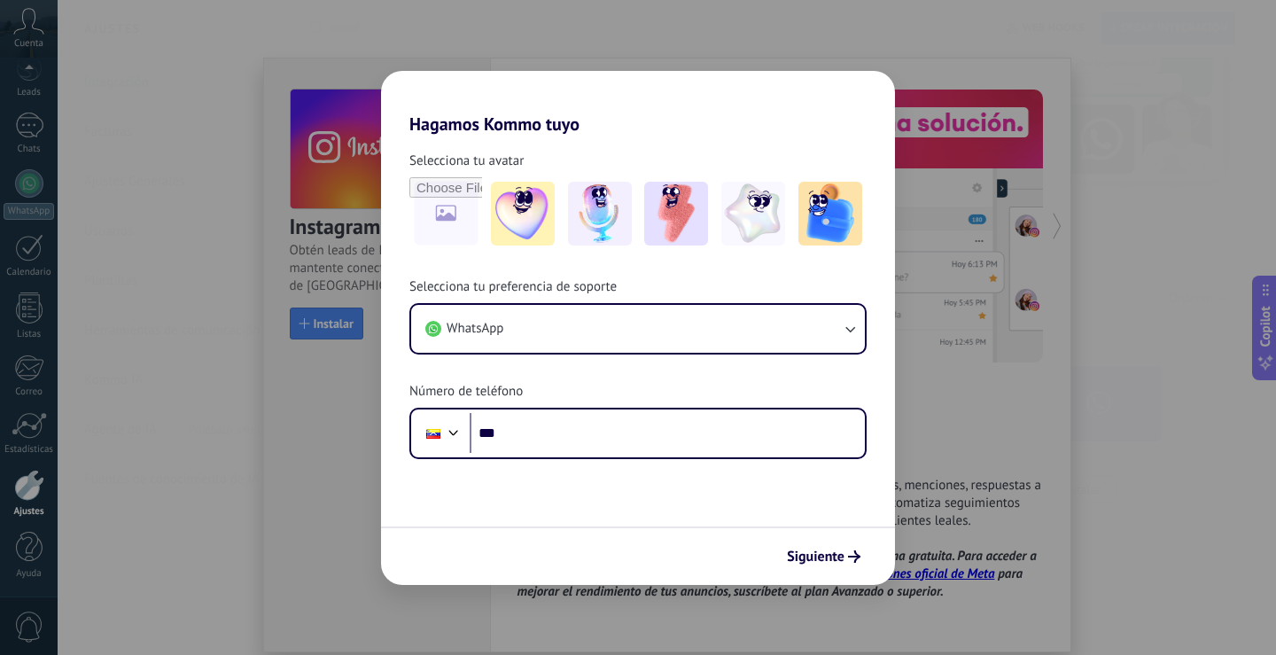
click at [646, 492] on span "Instalar" at bounding box center [658, 489] width 40 height 16
click at [398, 484] on div "WhatsApp Business Instalado" at bounding box center [394, 475] width 128 height 45
click at [397, 485] on div "WhatsApp Business Instalado" at bounding box center [394, 475] width 128 height 45
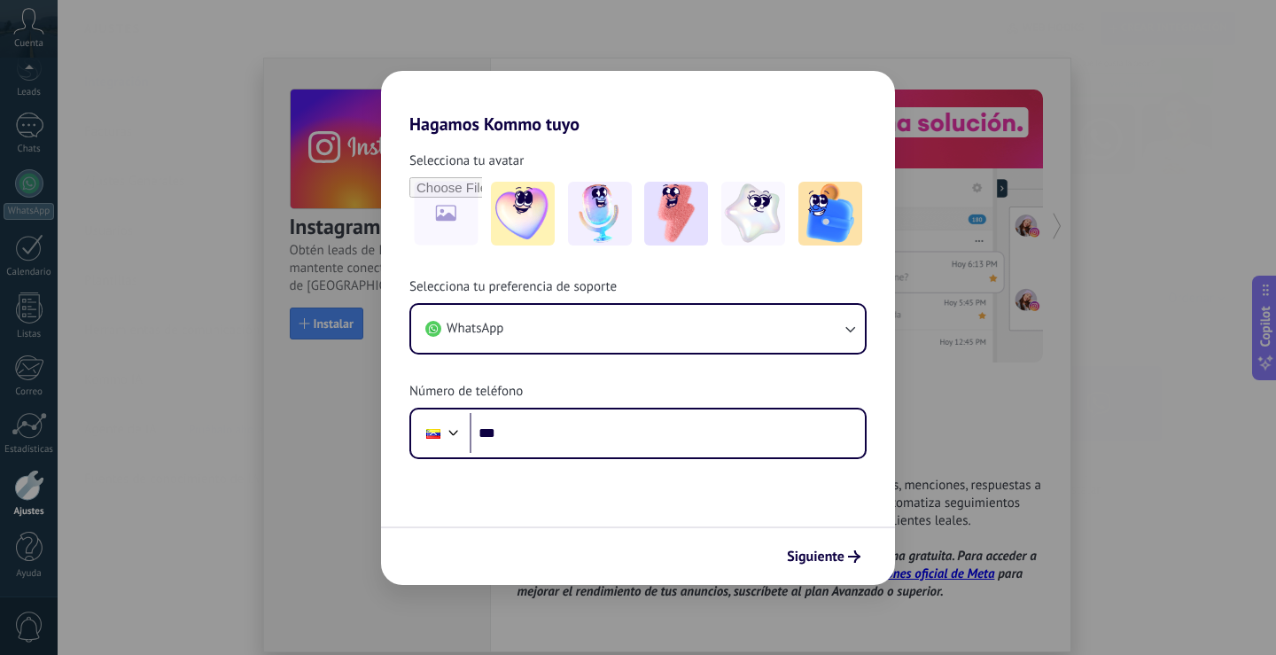
click at [397, 485] on div "WhatsApp Business Instalado" at bounding box center [394, 475] width 128 height 45
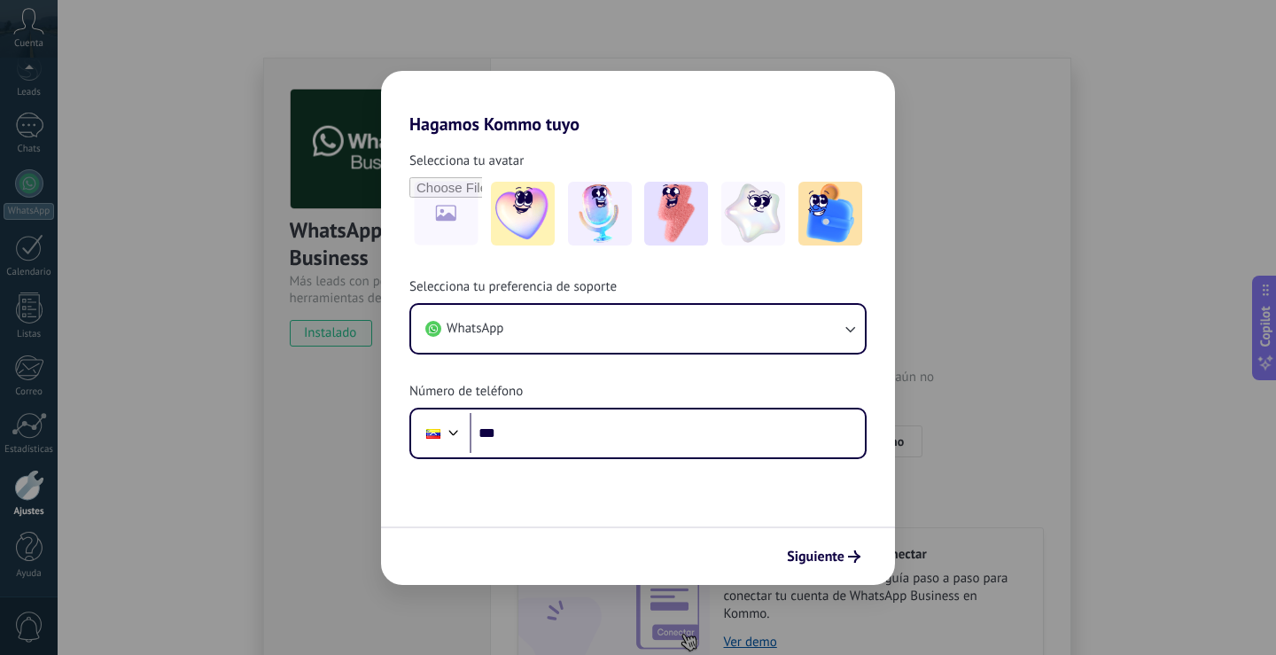
click at [487, 299] on div "Bandeja de entrada" at bounding box center [456, 298] width 110 height 17
click at [360, 306] on div "Todo" at bounding box center [359, 298] width 27 height 17
